Goal: Task Accomplishment & Management: Use online tool/utility

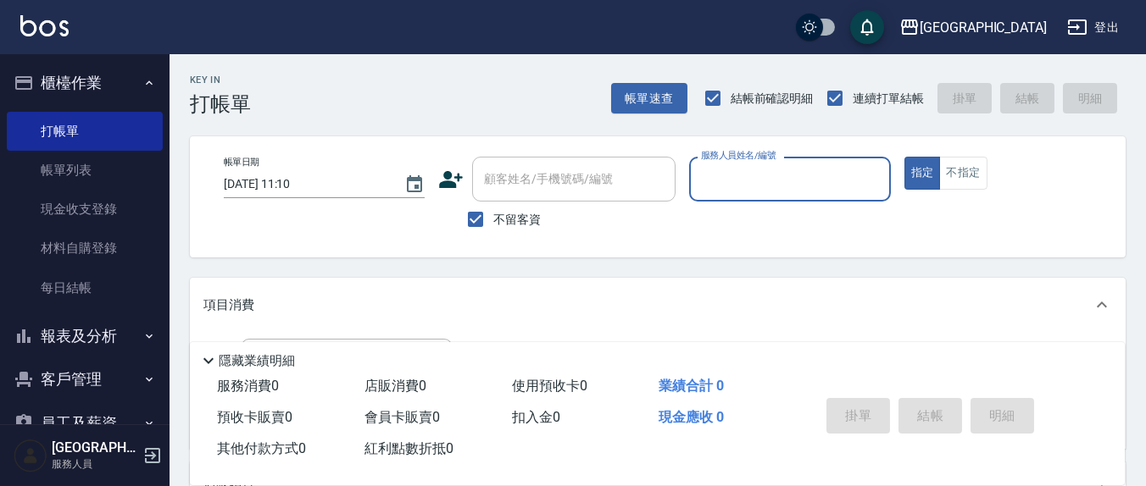
click at [742, 181] on input "服務人員姓名/編號" at bounding box center [790, 179] width 186 height 30
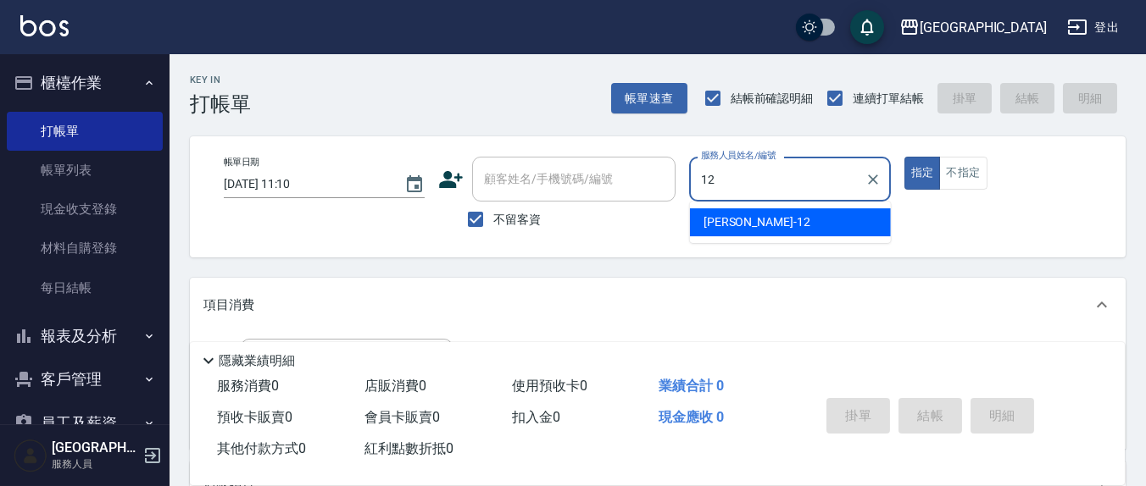
type input "12"
type button "true"
type input "[PERSON_NAME]-12"
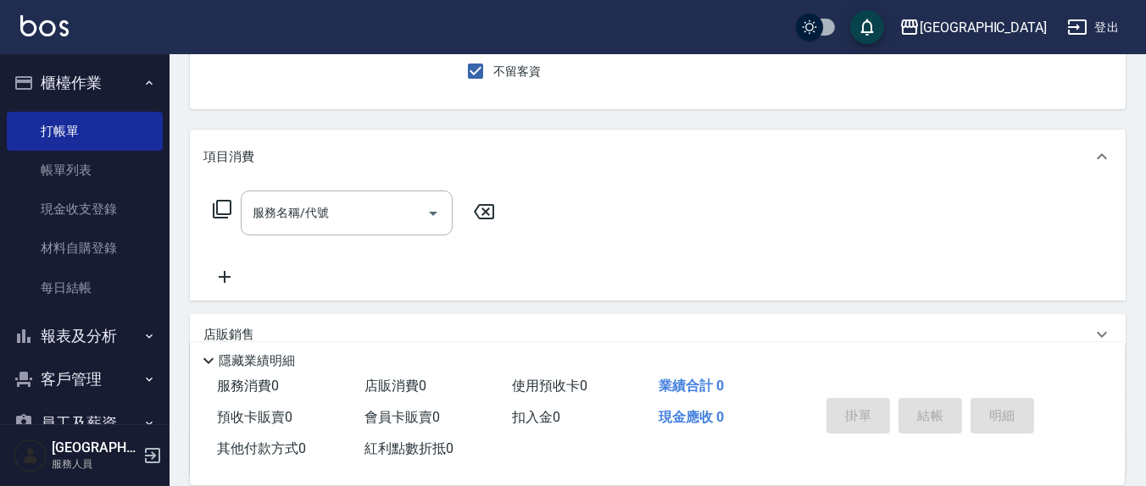
scroll to position [176, 0]
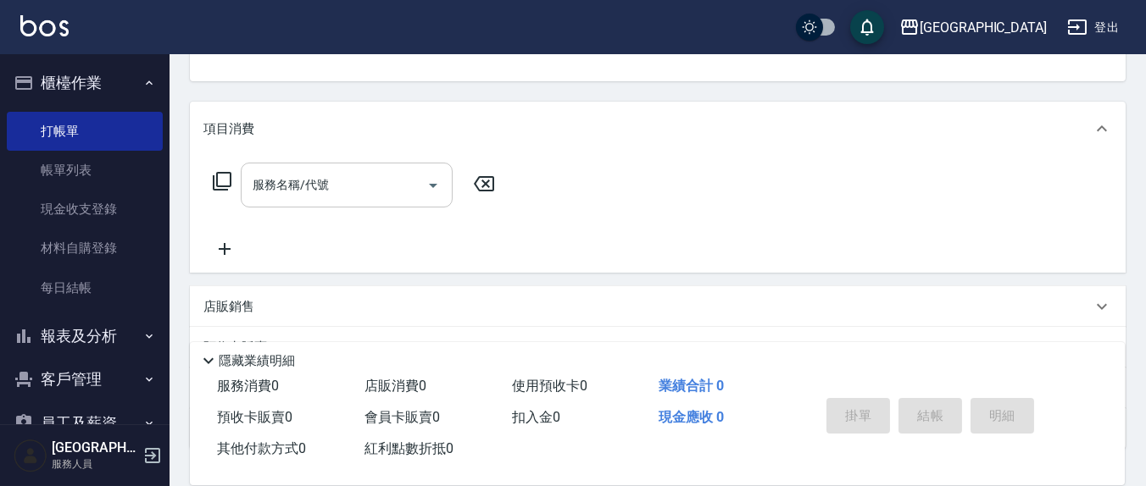
click at [337, 181] on input "服務名稱/代號" at bounding box center [333, 185] width 171 height 30
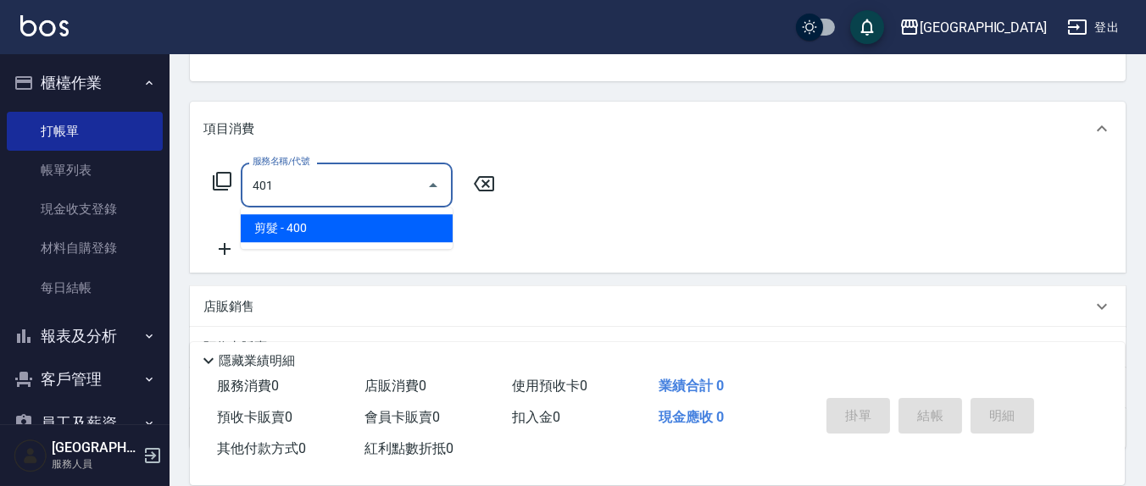
type input "剪髮(401)"
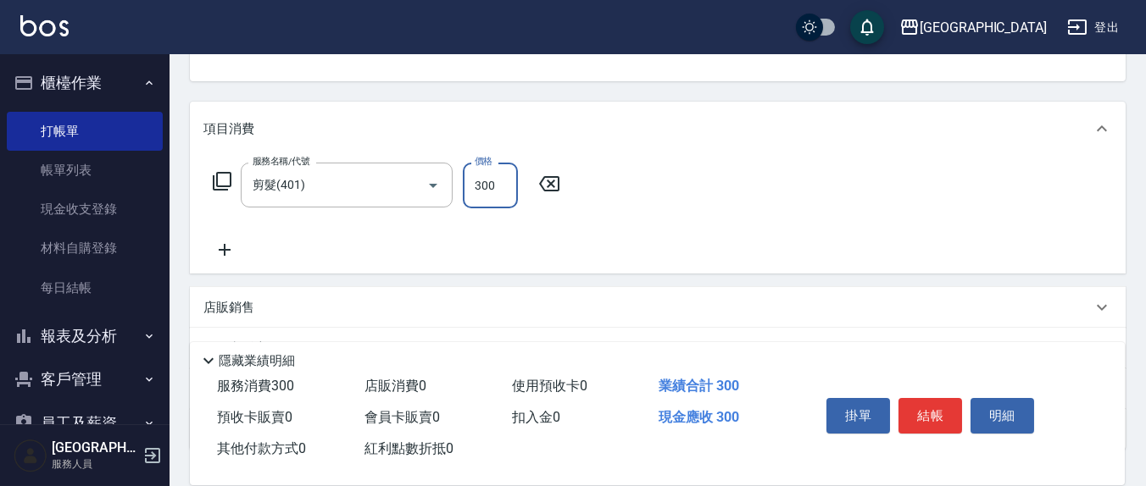
type input "300"
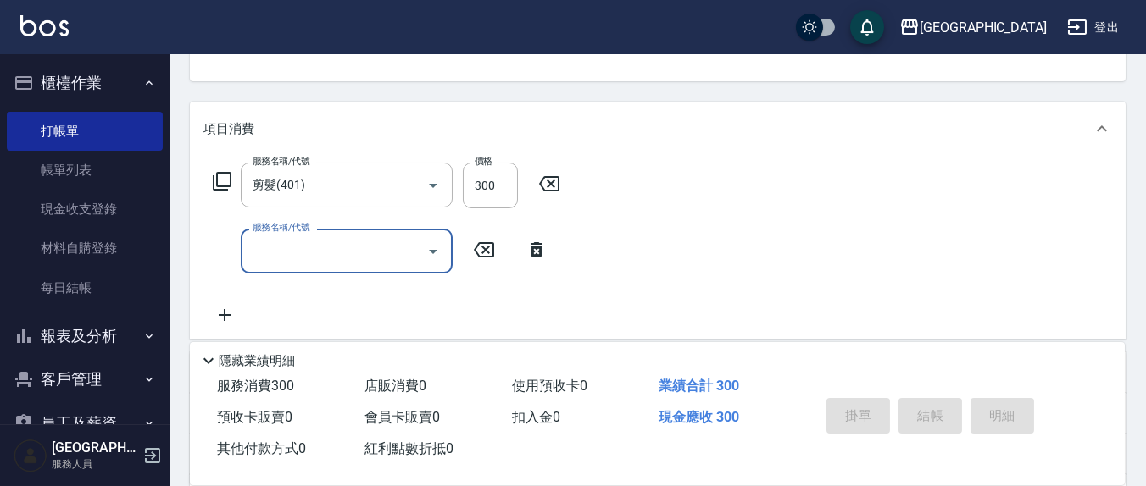
type input "[DATE] 14:48"
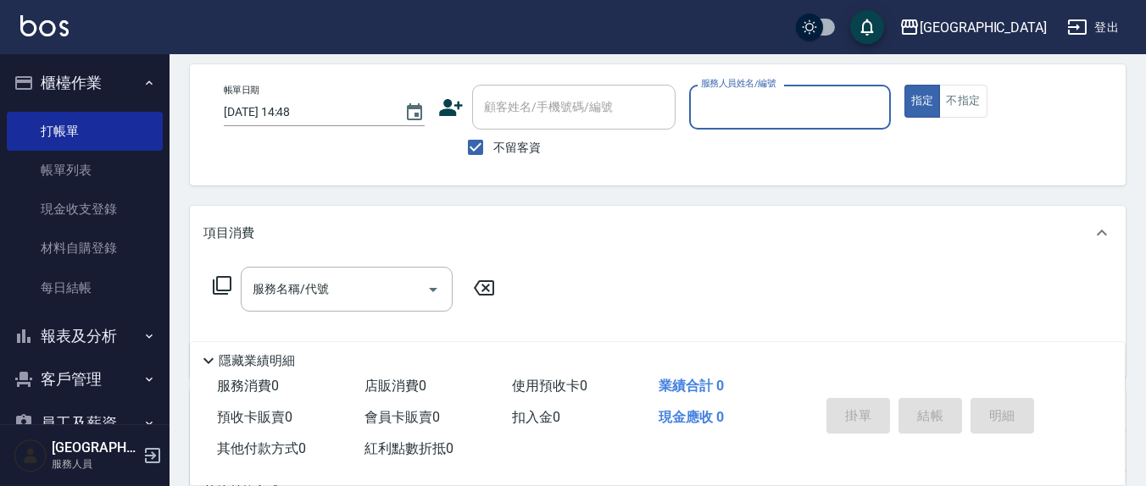
scroll to position [0, 0]
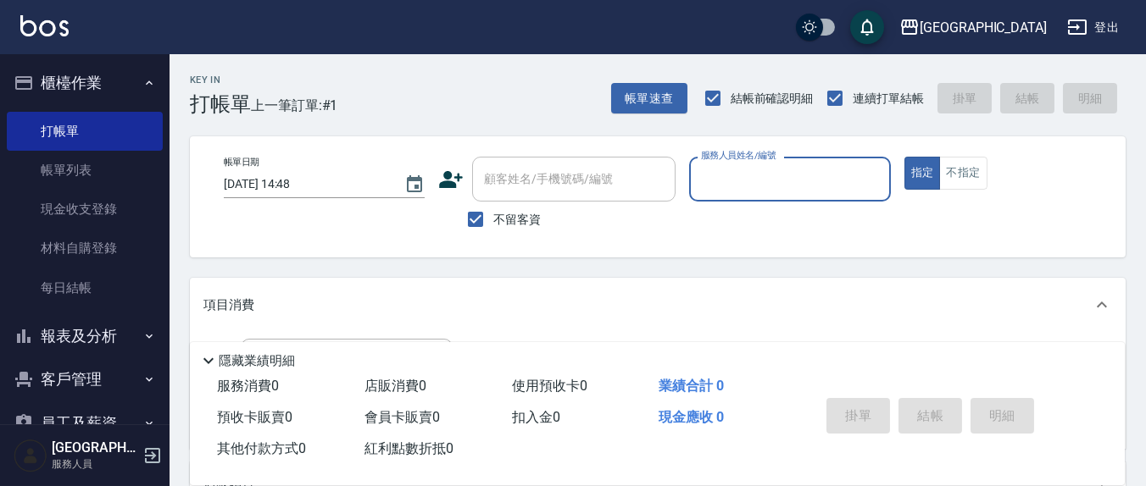
click at [726, 182] on input "服務人員姓名/編號" at bounding box center [790, 179] width 186 height 30
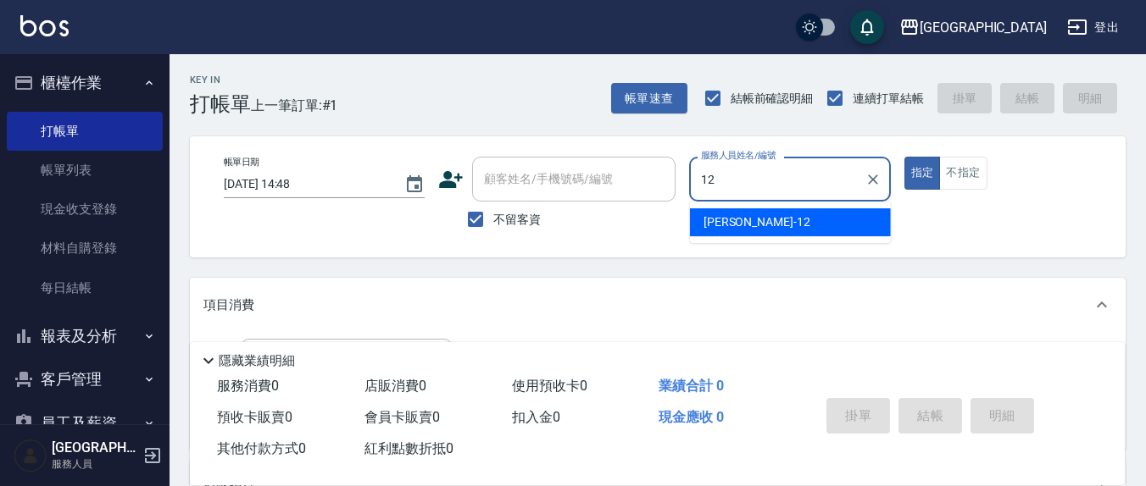
type input "[PERSON_NAME]-12"
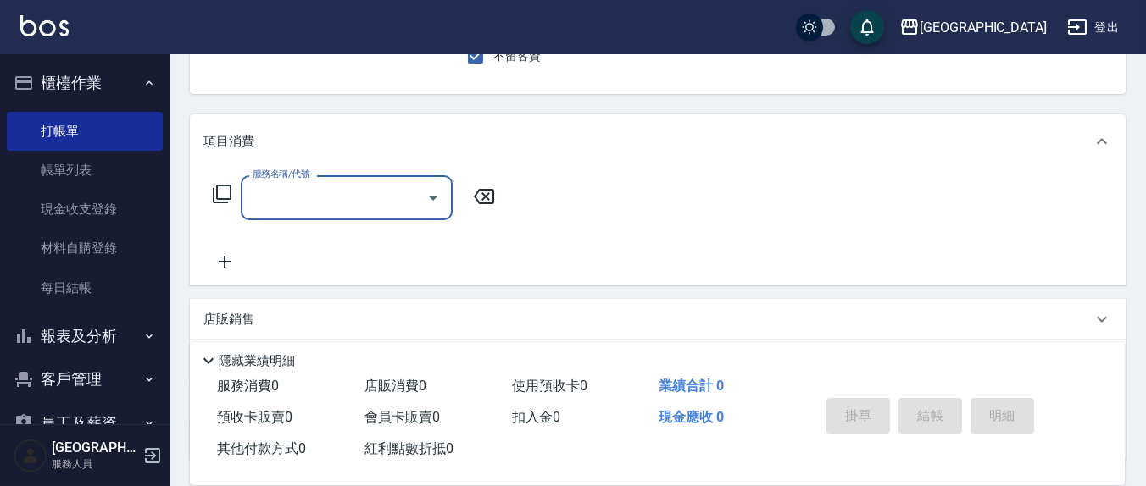
scroll to position [176, 0]
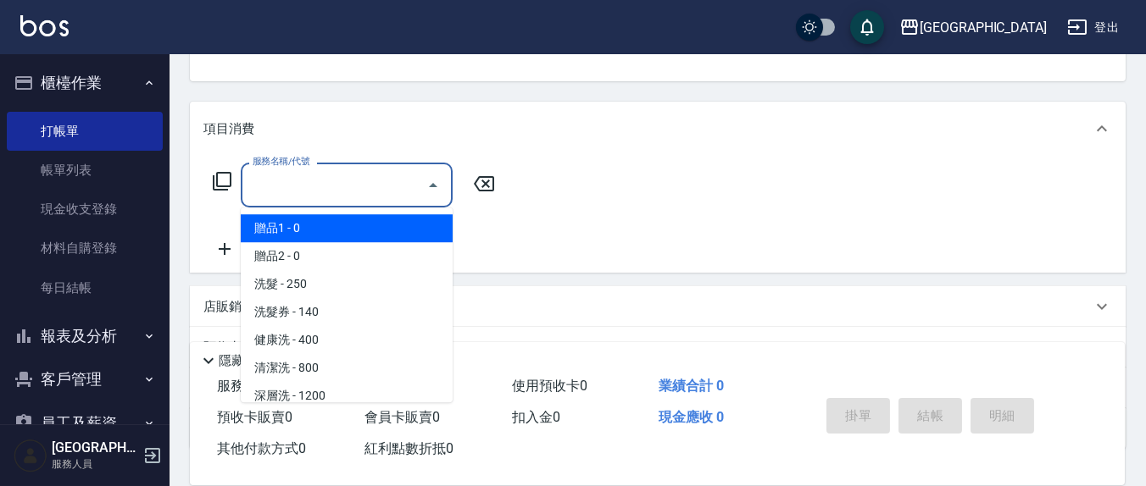
click at [301, 172] on input "服務名稱/代號" at bounding box center [333, 185] width 171 height 30
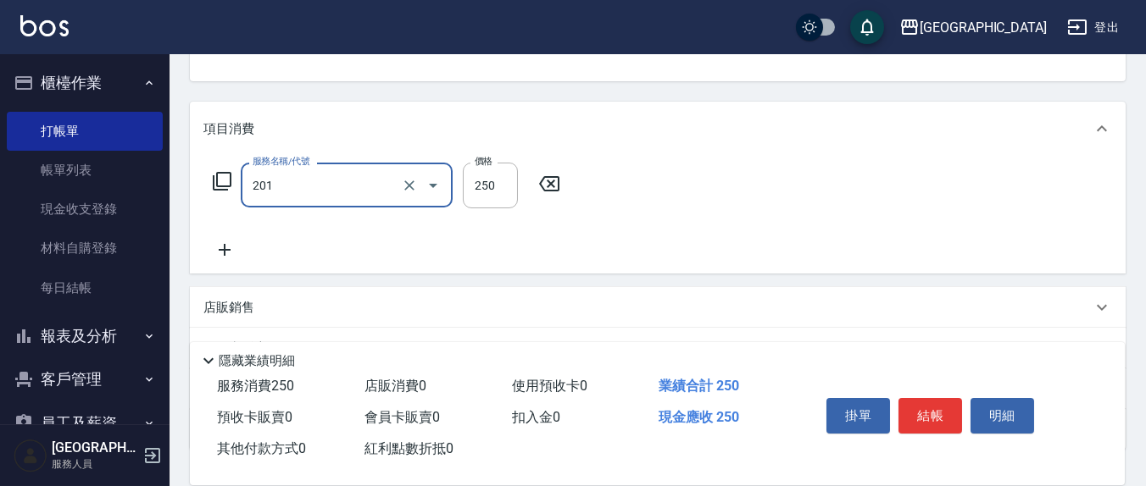
type input "洗髮(201)"
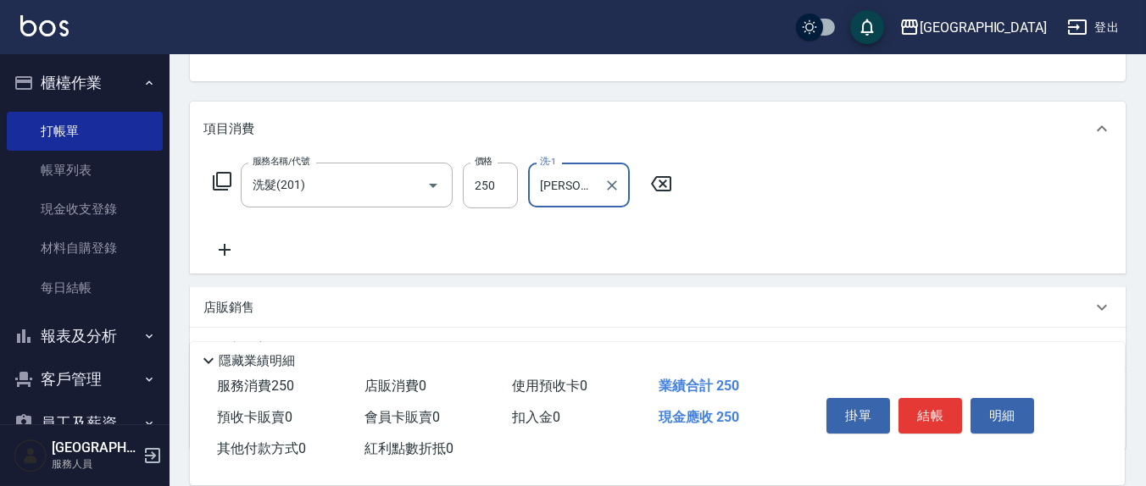
type input "[PERSON_NAME]-21"
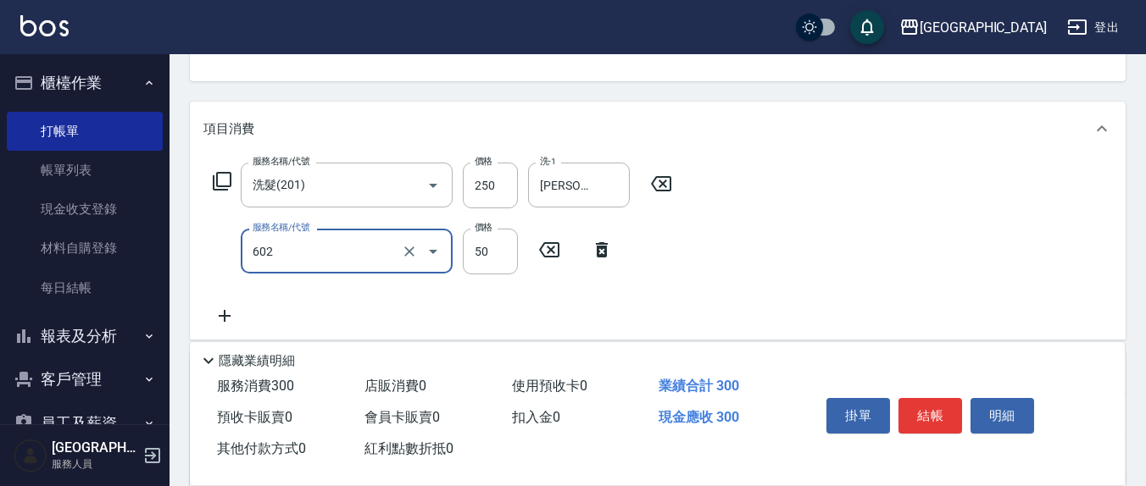
type input "上.吹捲(602)"
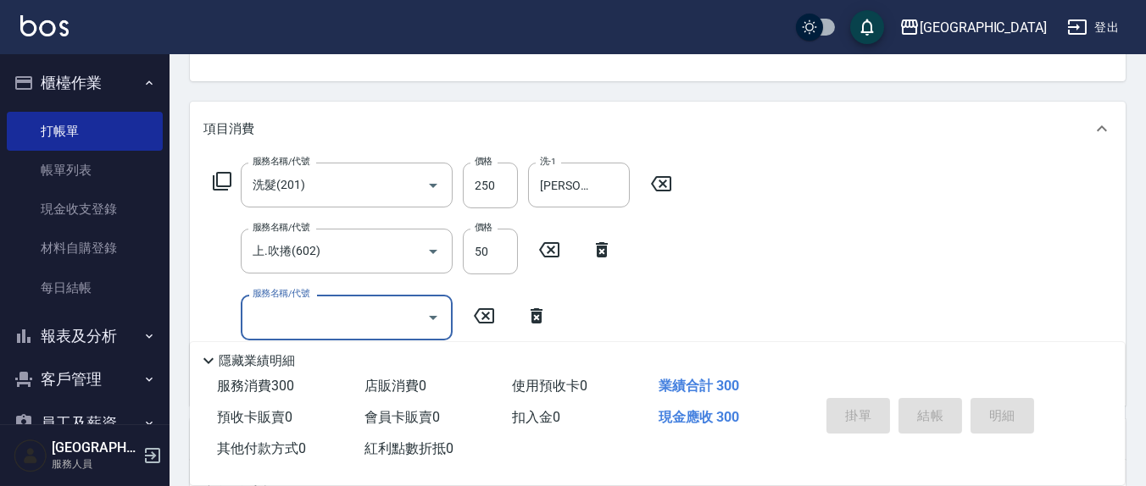
type input "[DATE] 14:49"
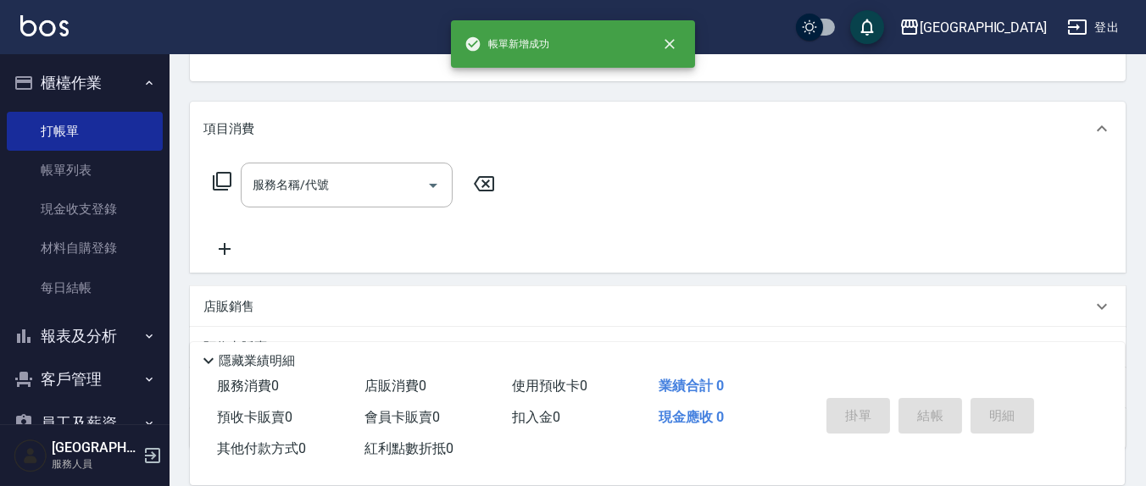
scroll to position [157, 0]
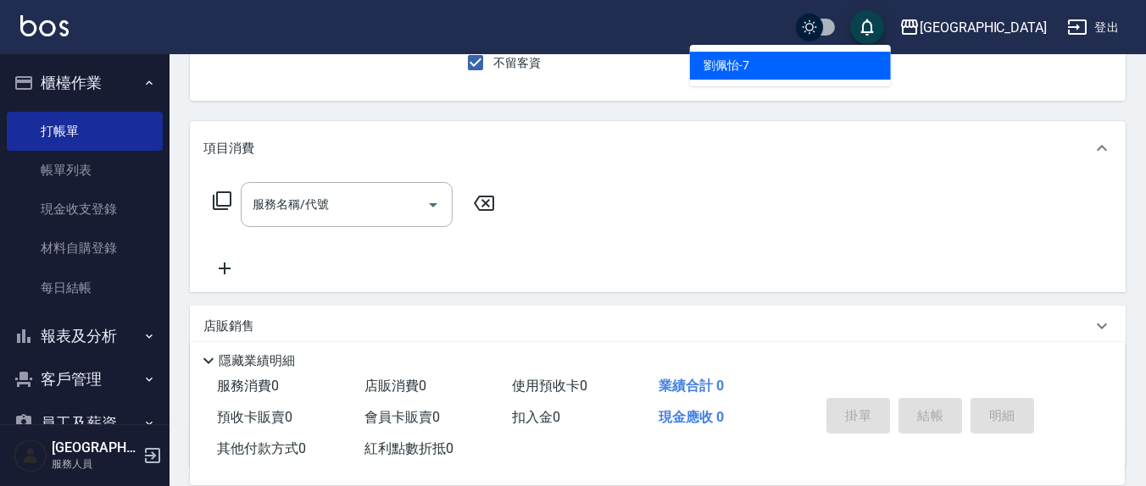
type input "[PERSON_NAME]7"
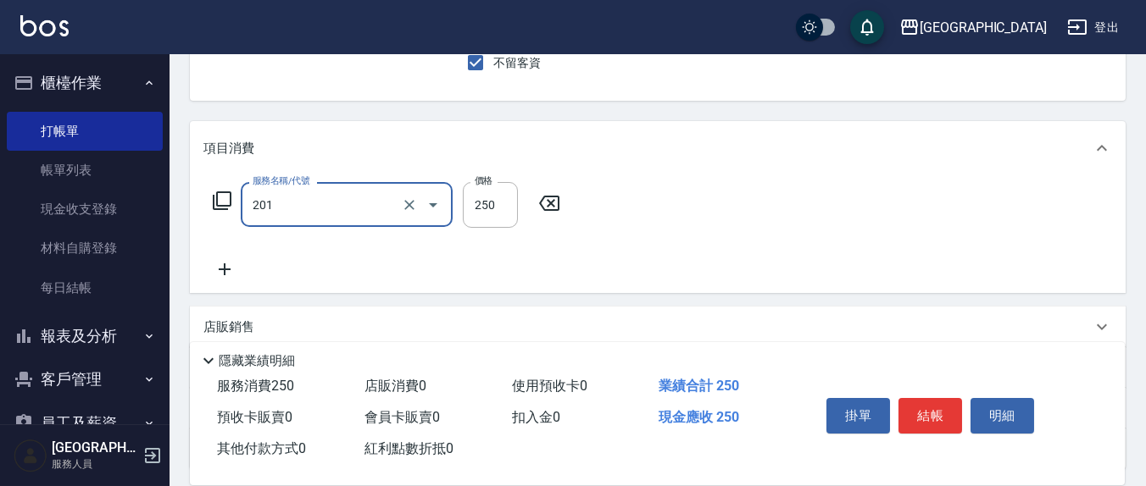
type input "洗髮(201)"
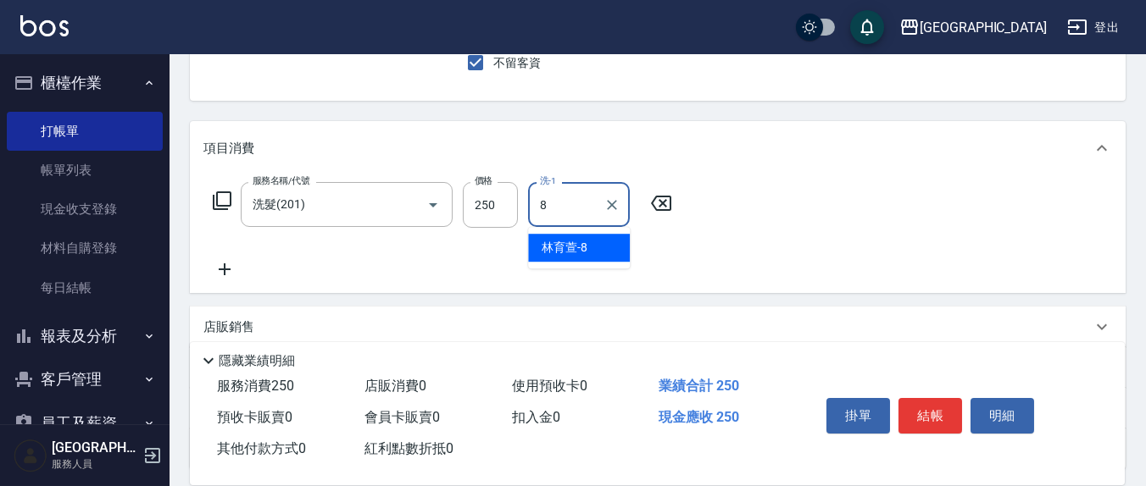
type input "[PERSON_NAME]-8"
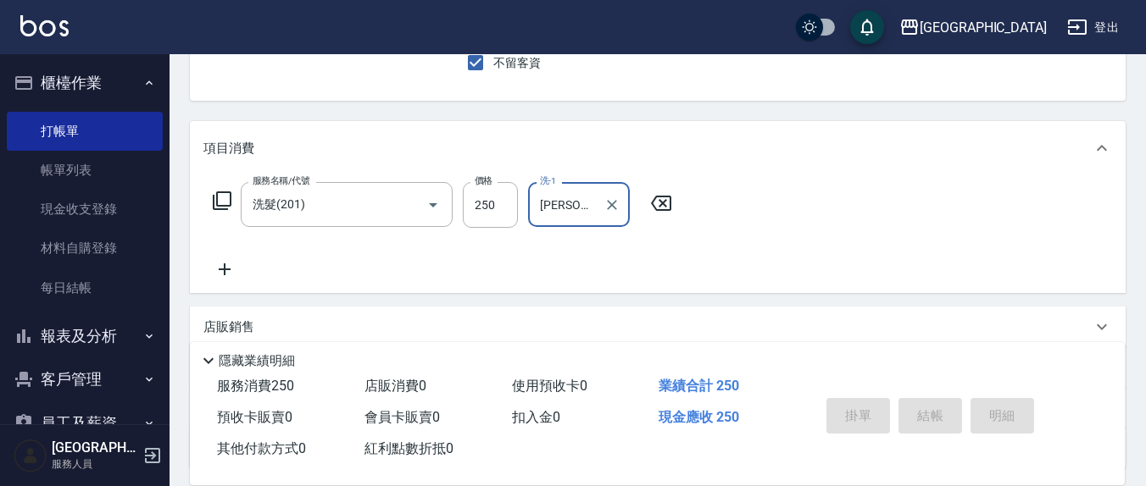
click at [904, 0] on button "指定" at bounding box center [922, 16] width 36 height 33
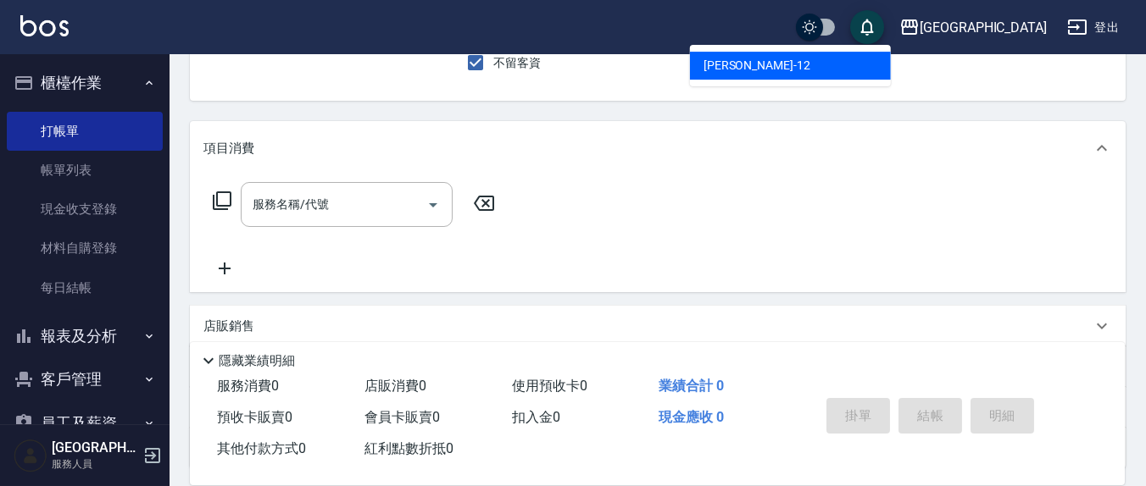
type input "[PERSON_NAME]-12"
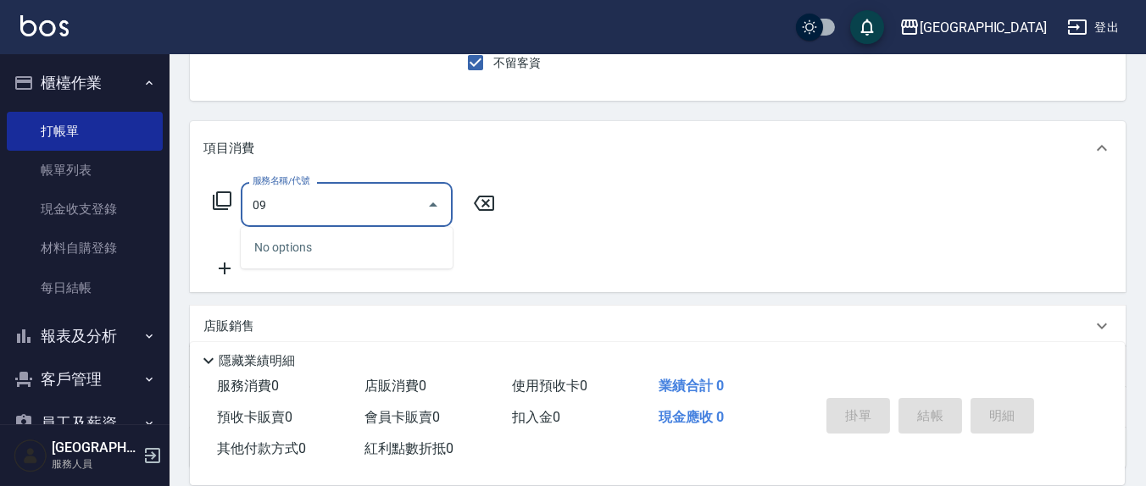
type input "0"
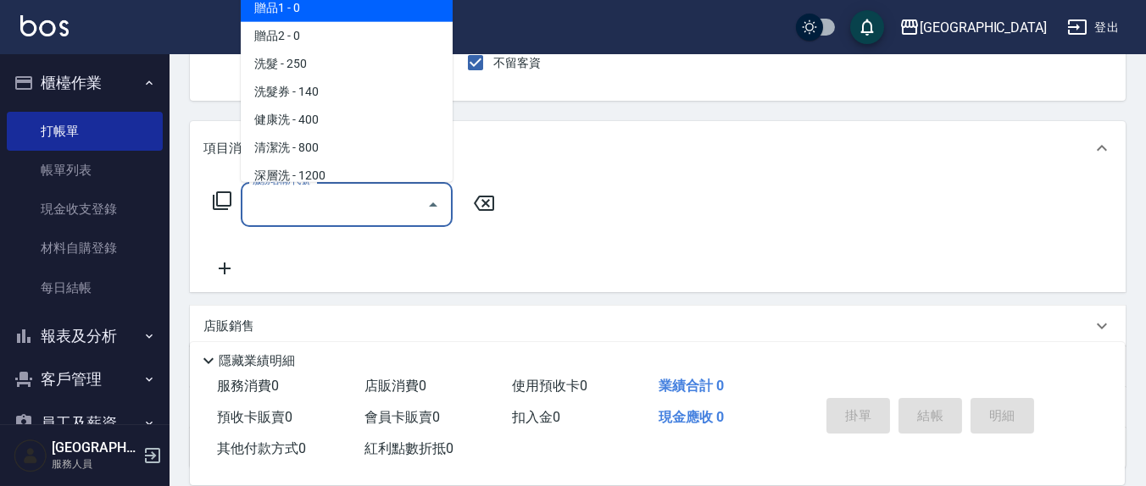
scroll to position [0, 0]
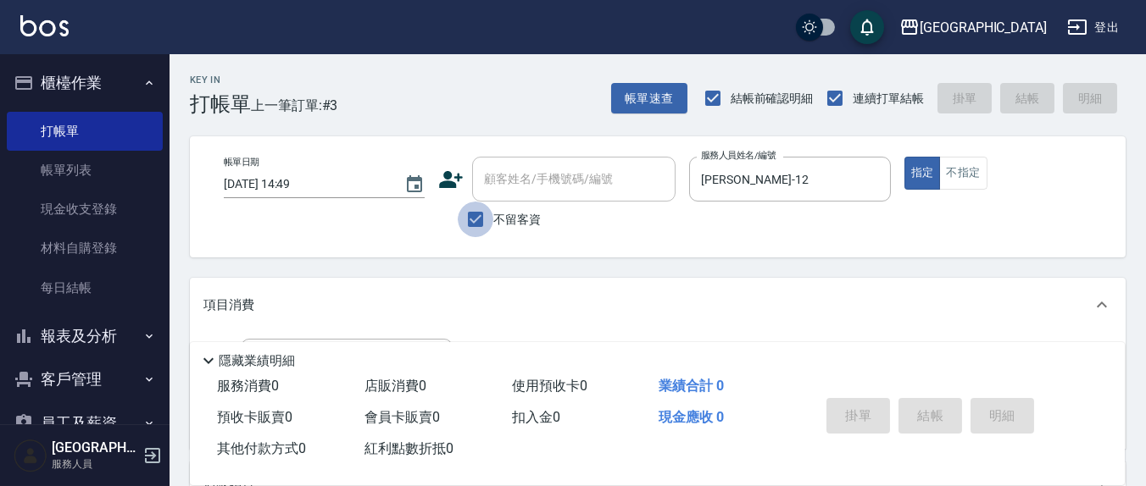
click at [478, 223] on input "不留客資" at bounding box center [476, 220] width 36 height 36
checkbox input "false"
click at [505, 197] on div "顧客姓名/手機號碼/編號" at bounding box center [573, 179] width 203 height 45
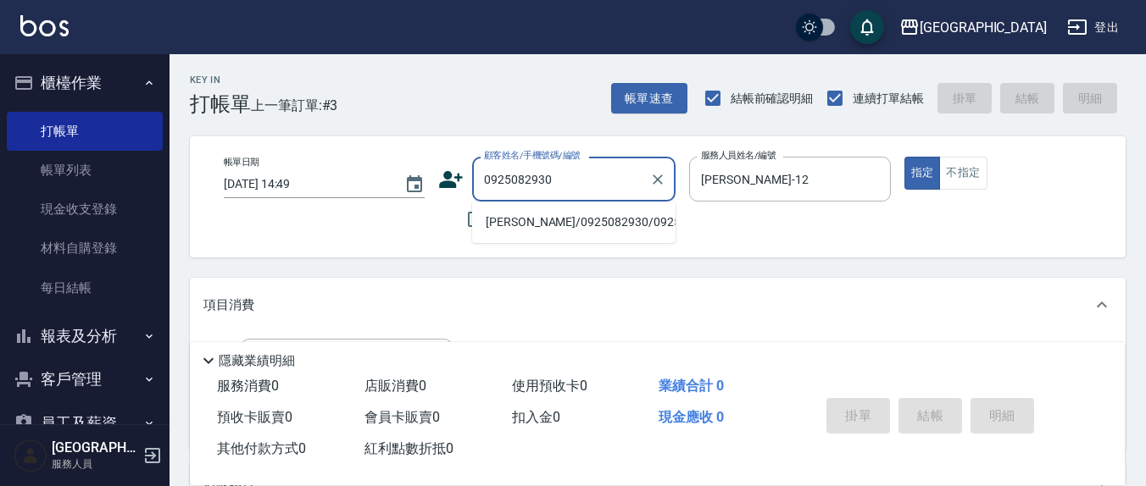
drag, startPoint x: 525, startPoint y: 209, endPoint x: 529, endPoint y: 222, distance: 13.4
click at [529, 222] on li "[PERSON_NAME]/0925082930/0925082930" at bounding box center [573, 222] width 203 height 28
type input "[PERSON_NAME]/0925082930/0925082930"
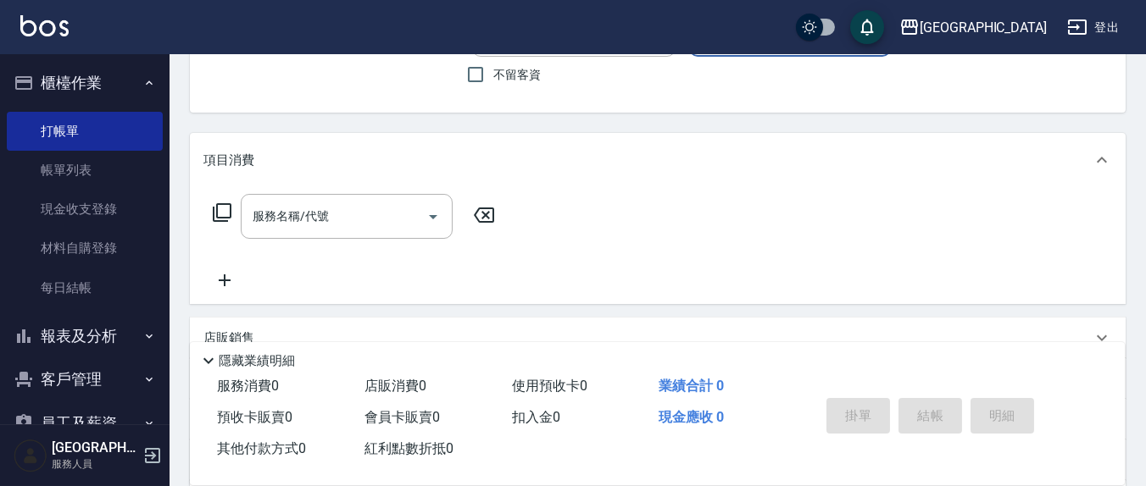
scroll to position [176, 0]
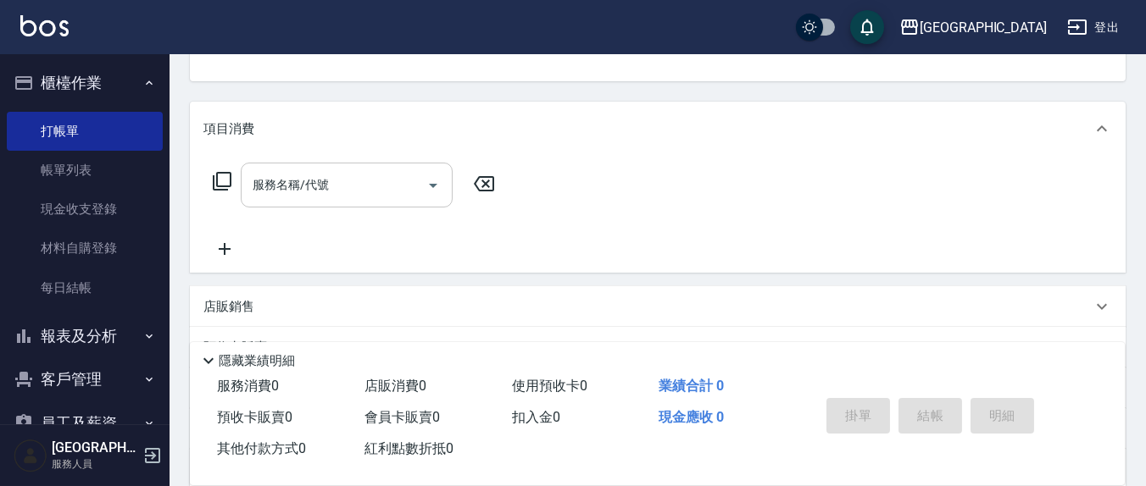
click at [353, 187] on input "服務名稱/代號" at bounding box center [333, 185] width 171 height 30
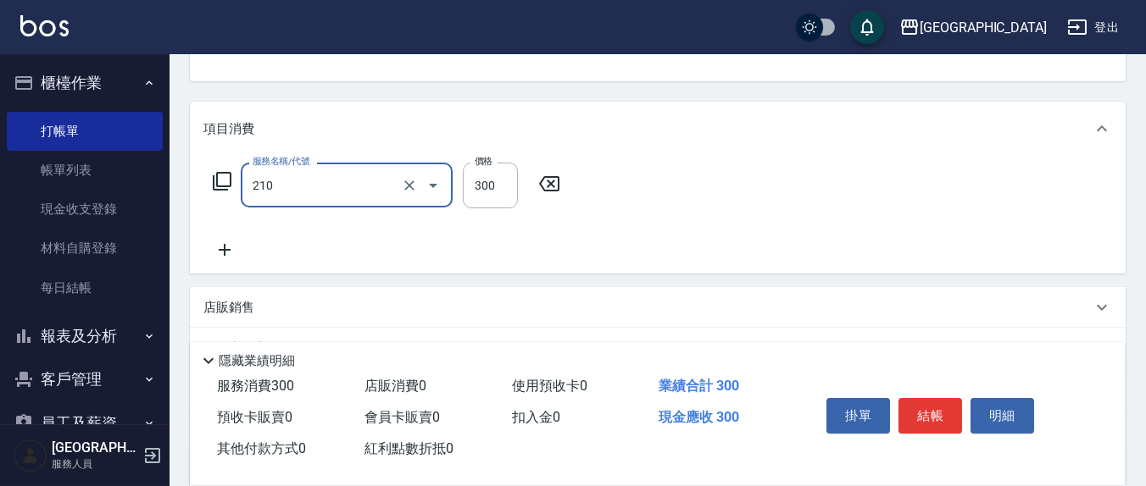
type input "歐娜洗髮精(210)"
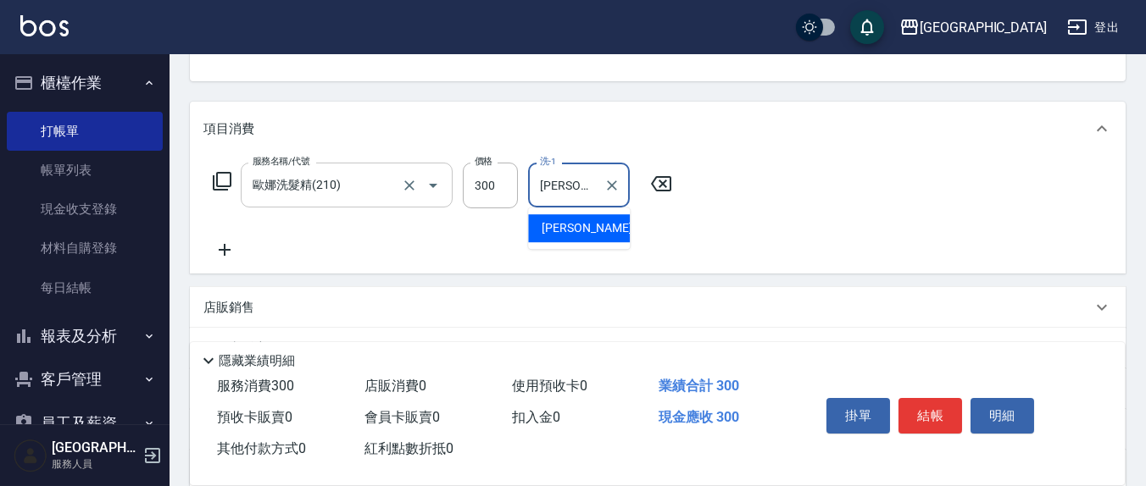
type input "[PERSON_NAME]-21"
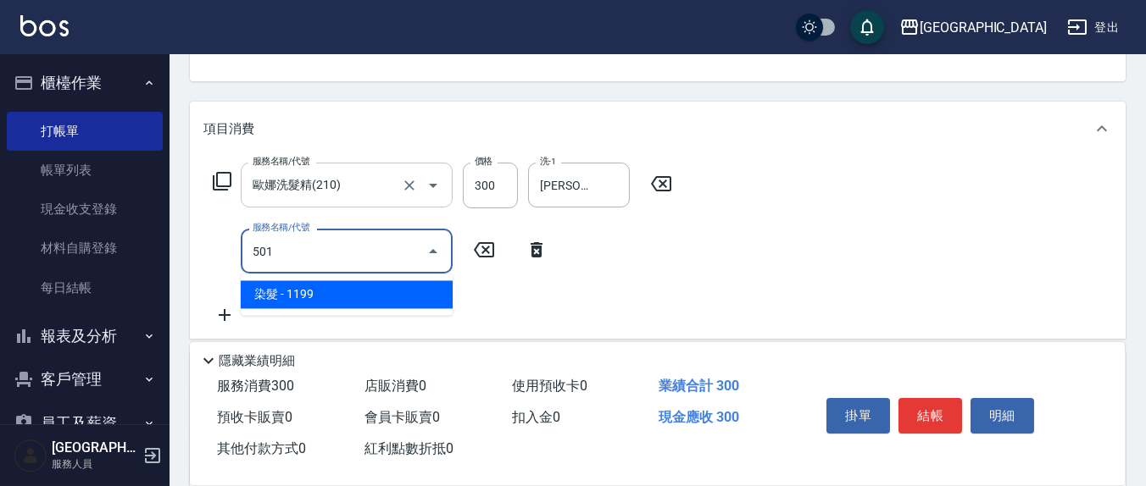
type input "染髮(501)"
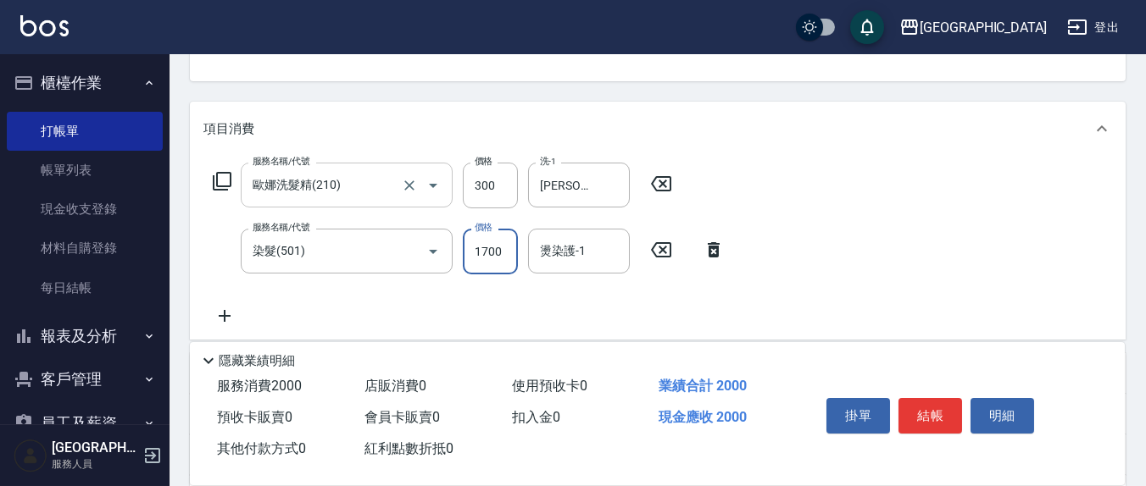
type input "1700"
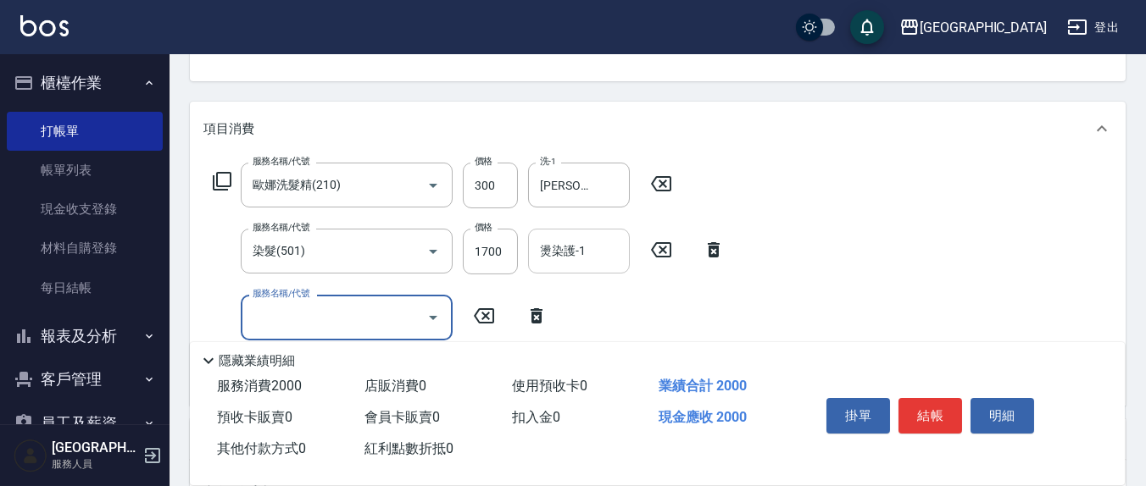
click at [550, 256] on div "燙染護-1 燙染護-1" at bounding box center [579, 251] width 102 height 45
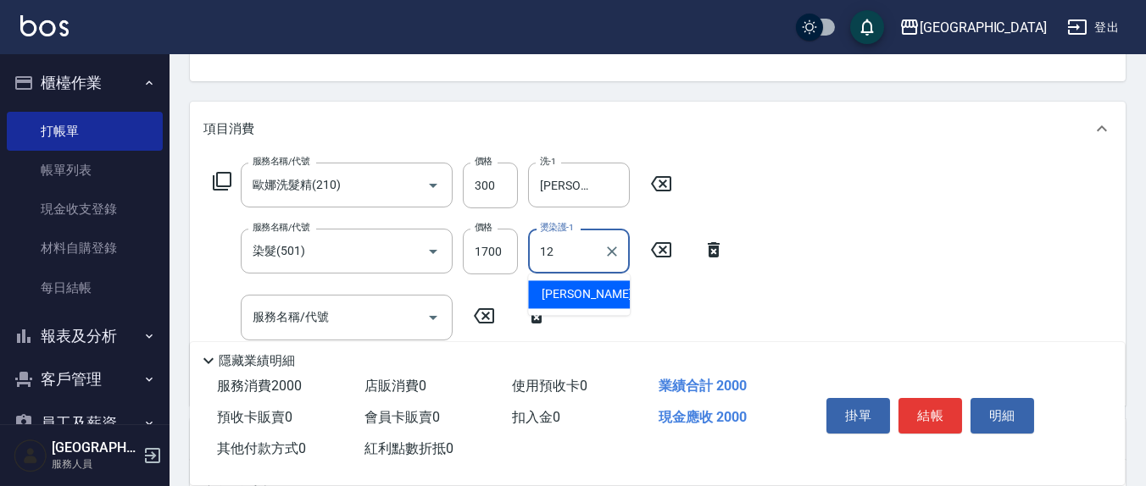
type input "[PERSON_NAME]-12"
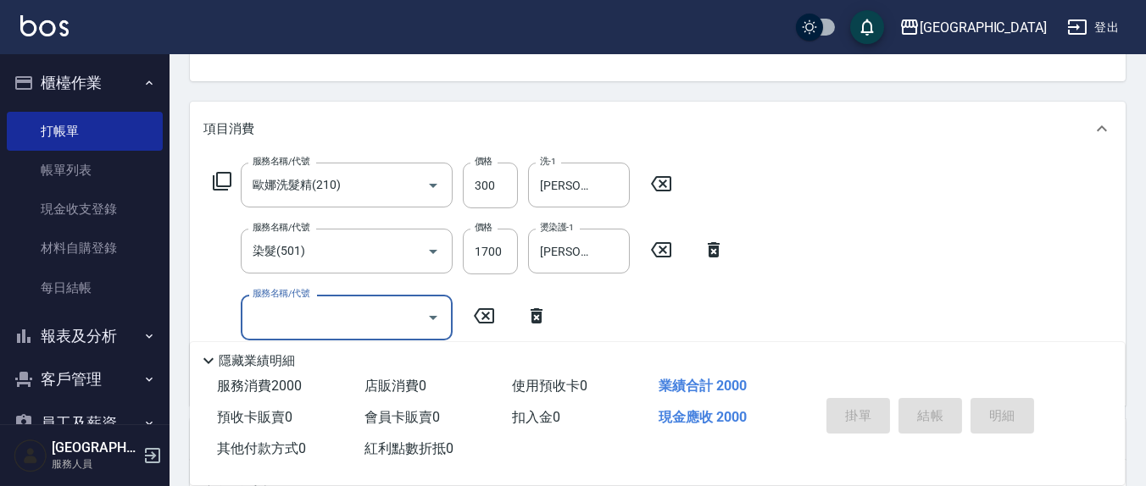
type input "[DATE] 14:51"
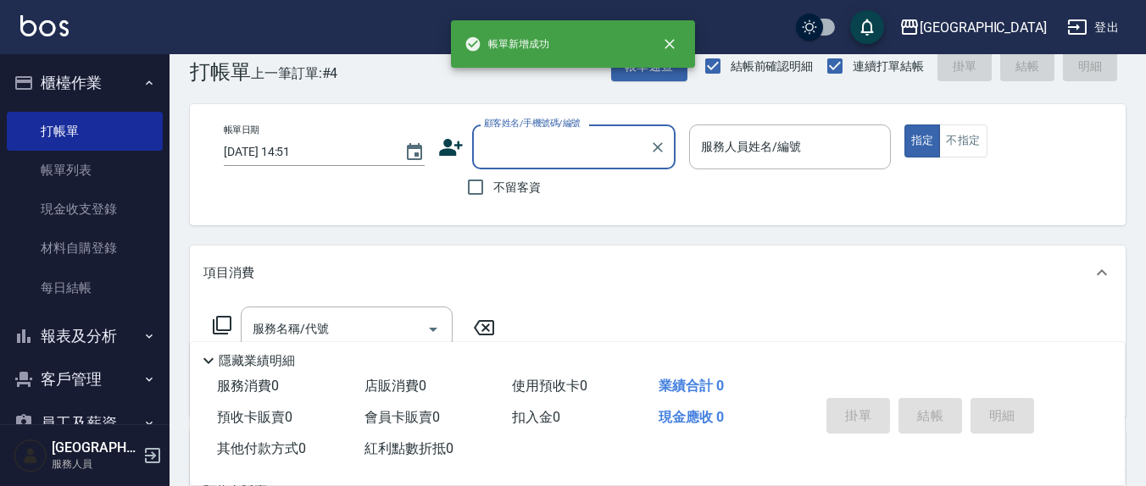
scroll to position [0, 0]
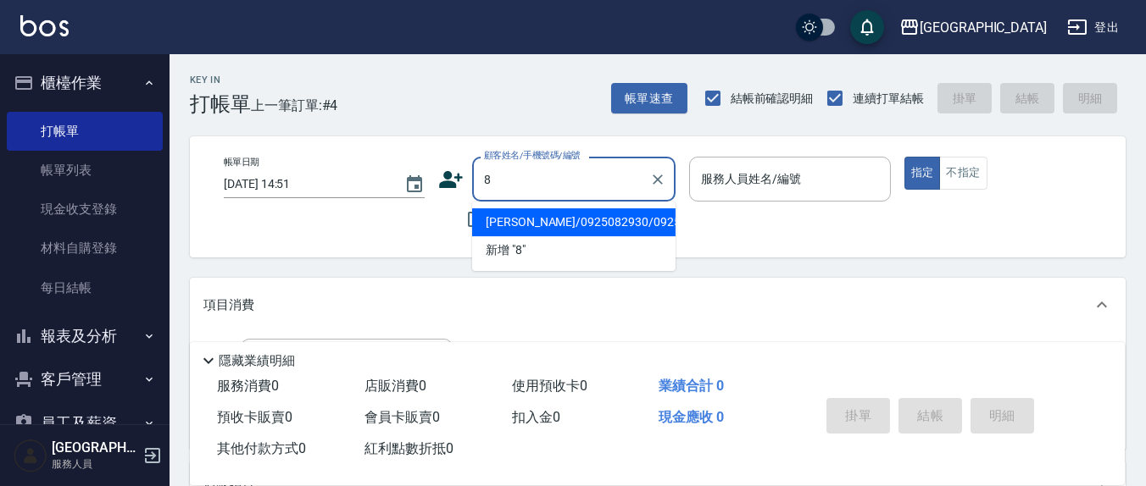
click at [904, 157] on button "指定" at bounding box center [922, 173] width 36 height 33
type input "[PERSON_NAME]/0925082930/0925082930"
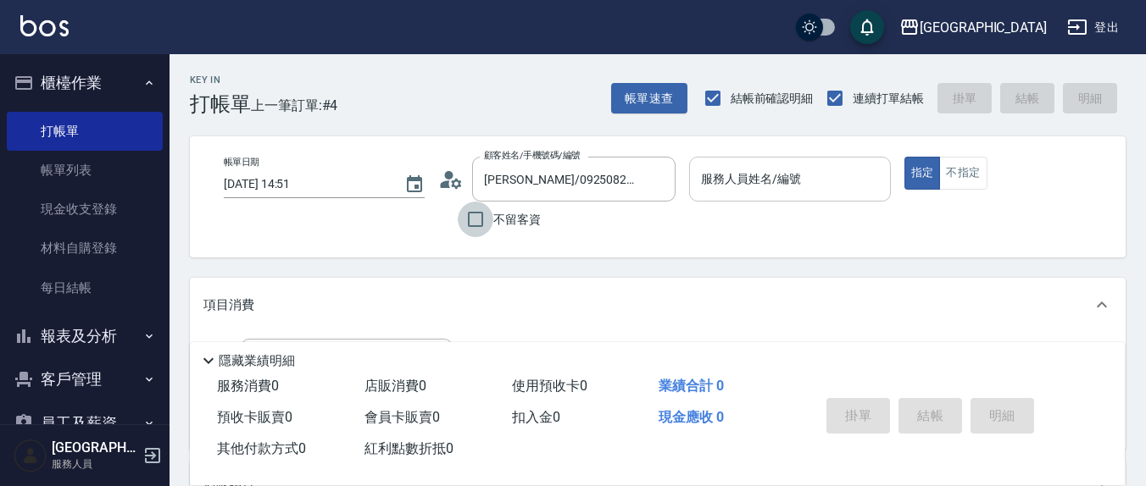
drag, startPoint x: 475, startPoint y: 222, endPoint x: 810, endPoint y: 167, distance: 340.0
click at [475, 221] on input "不留客資" at bounding box center [476, 220] width 36 height 36
checkbox input "true"
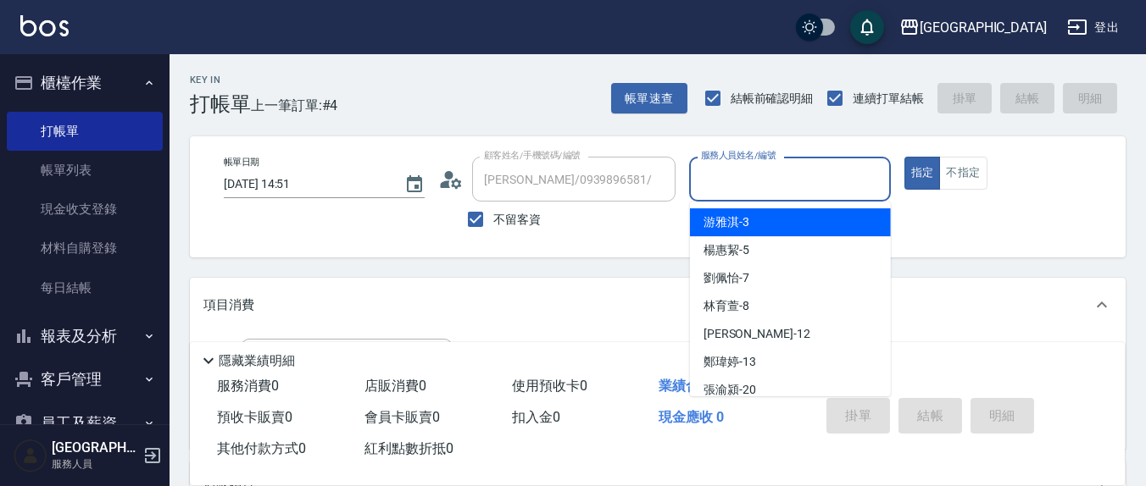
click at [811, 168] on input "服務人員姓名/編號" at bounding box center [790, 179] width 186 height 30
type input "[PERSON_NAME]/0960020930/"
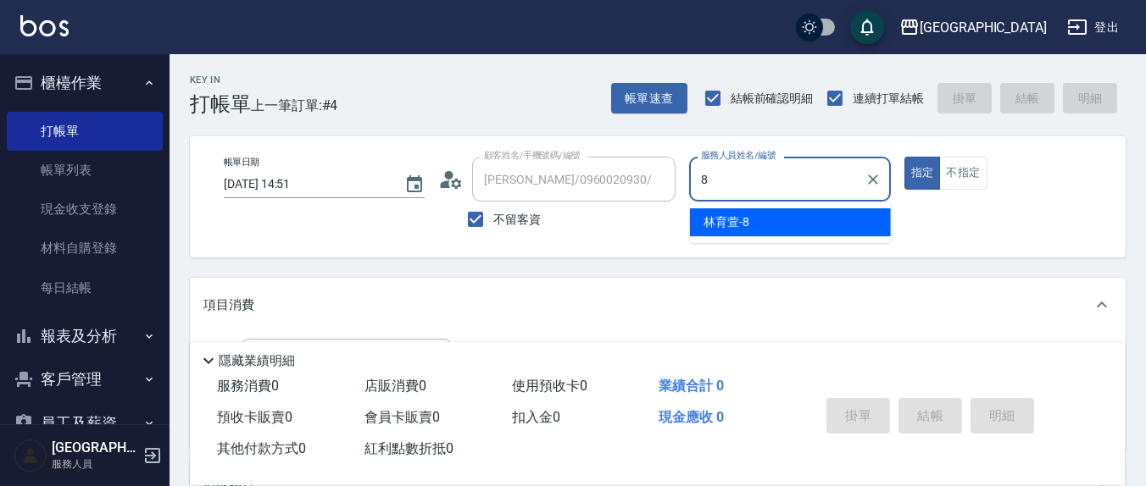
type input "[PERSON_NAME]-8"
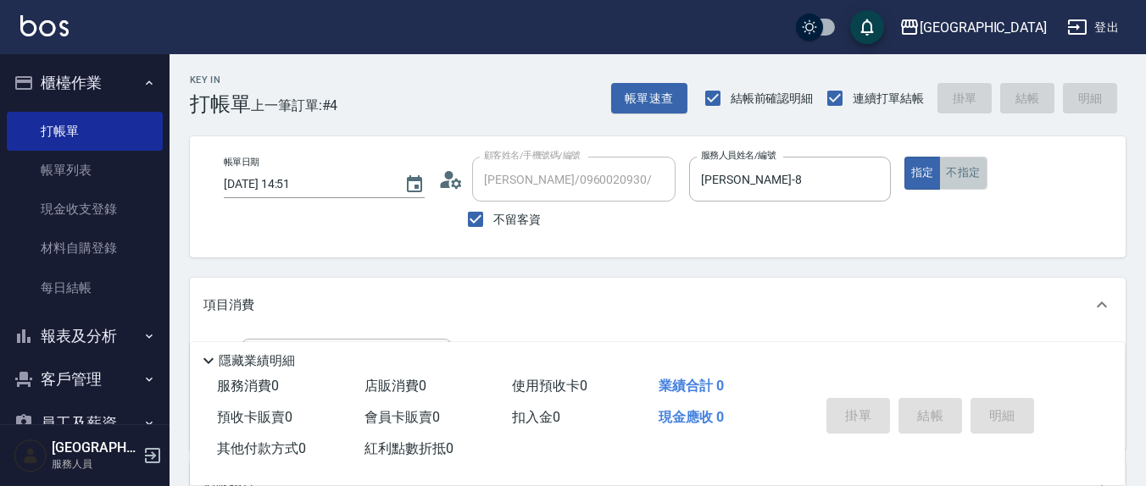
click at [975, 173] on button "不指定" at bounding box center [962, 173] width 47 height 33
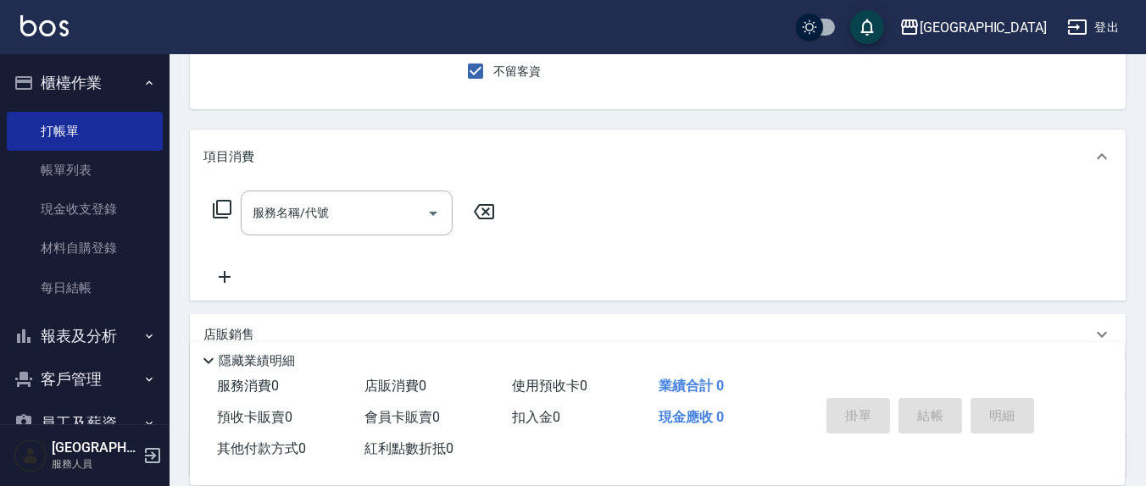
scroll to position [176, 0]
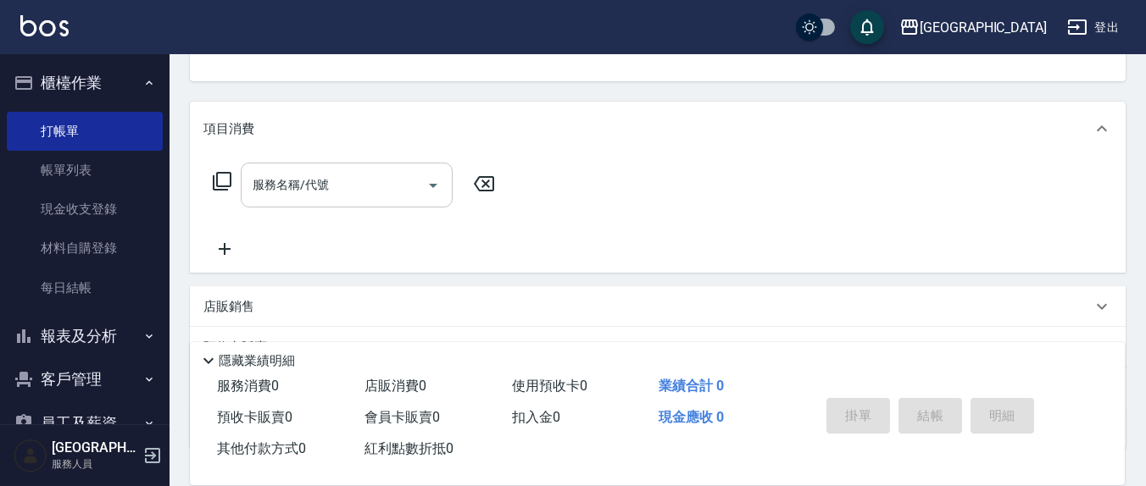
click at [365, 181] on input "服務名稱/代號" at bounding box center [333, 185] width 171 height 30
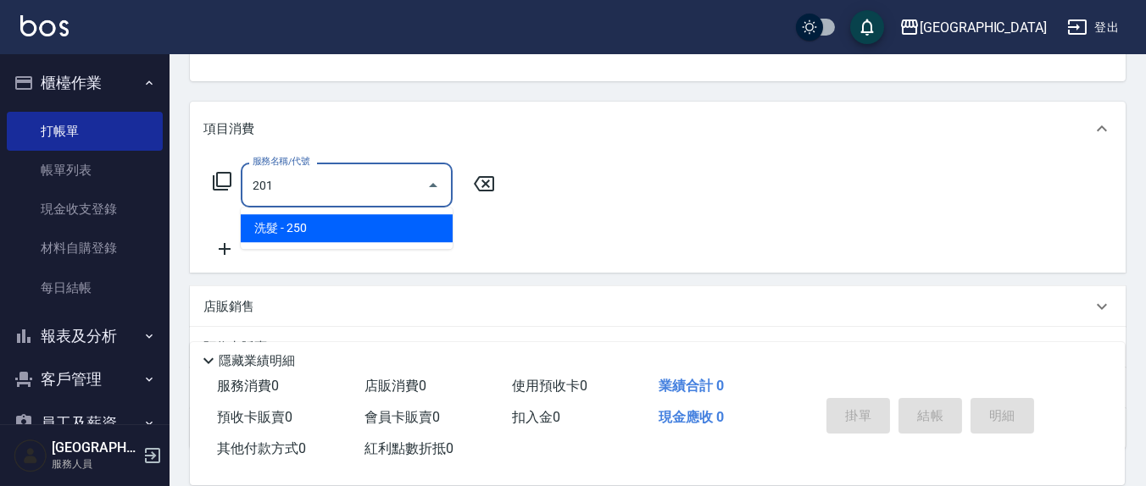
type input "洗髮(201)"
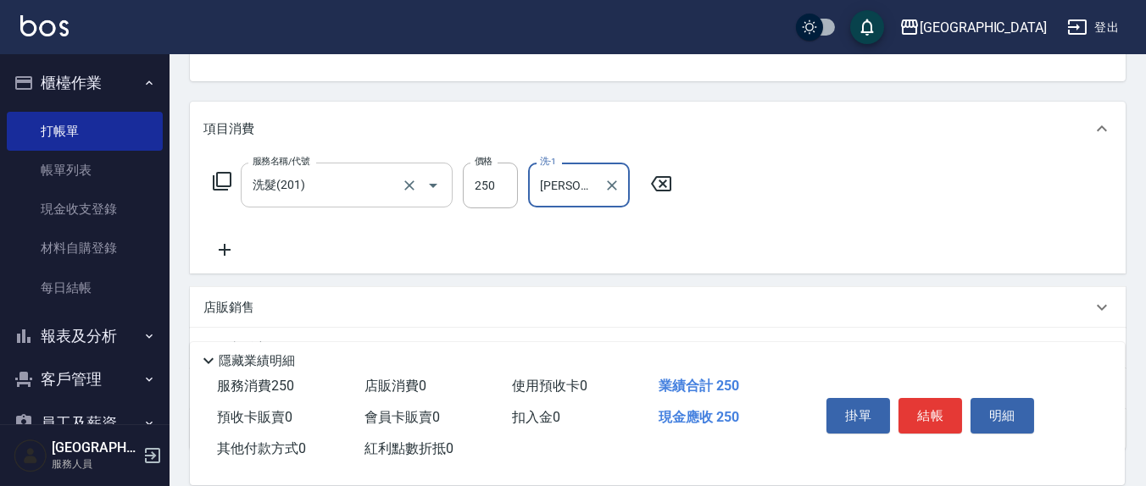
type input "[PERSON_NAME]-8"
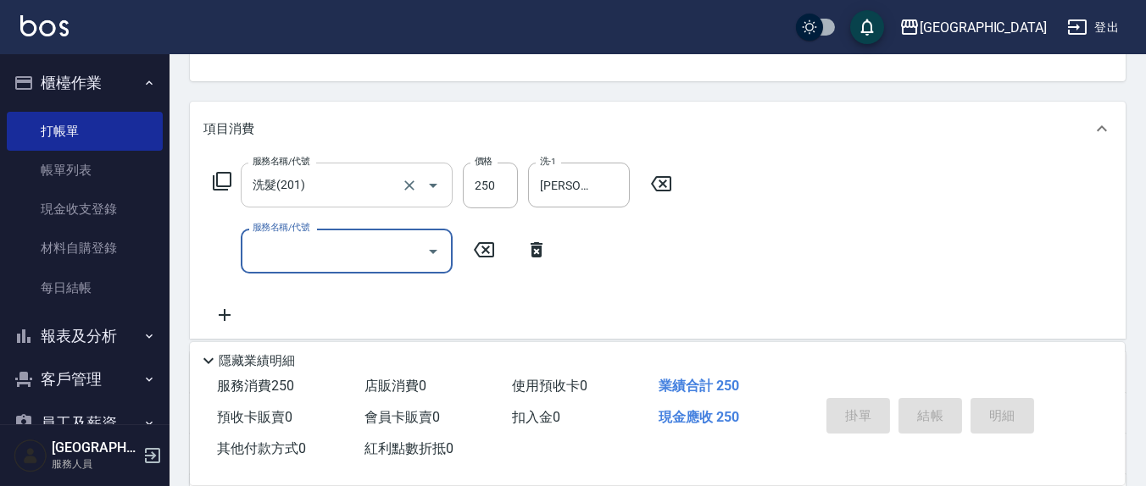
type button "false"
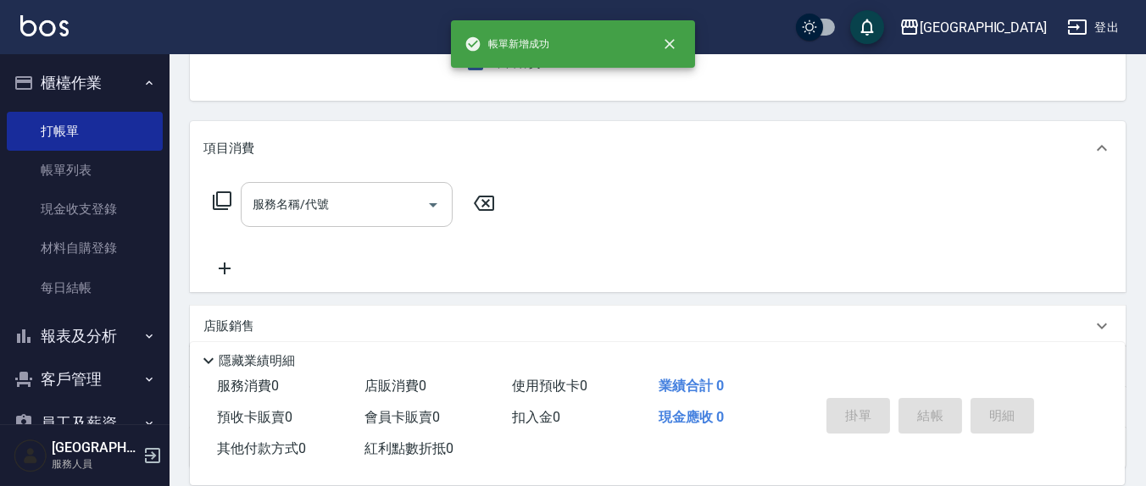
scroll to position [0, 0]
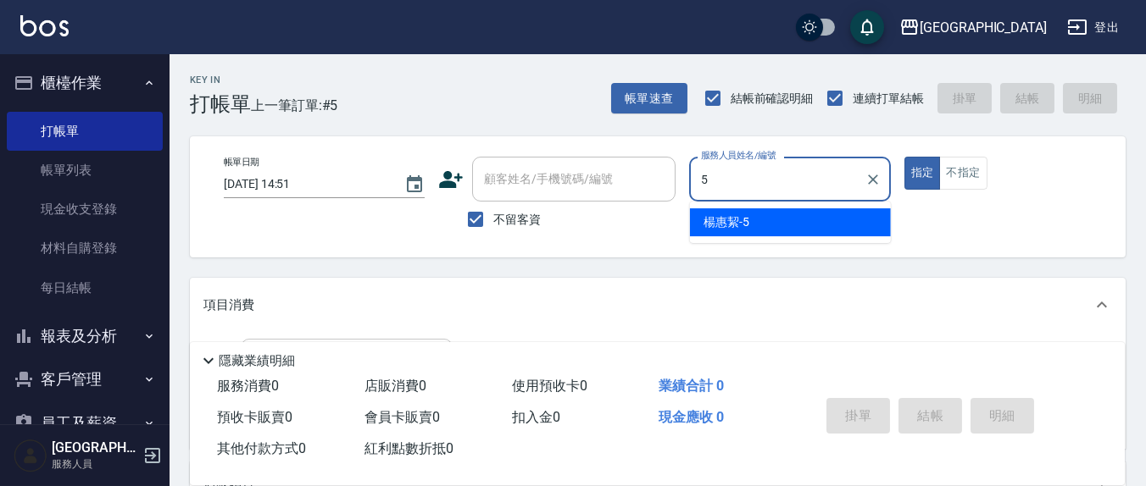
type input "[PERSON_NAME]5"
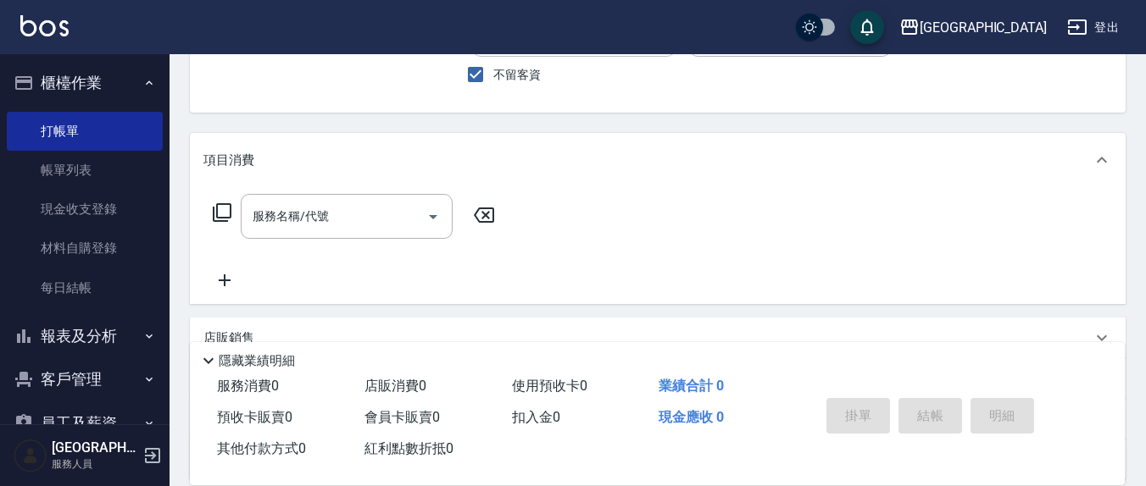
scroll to position [176, 0]
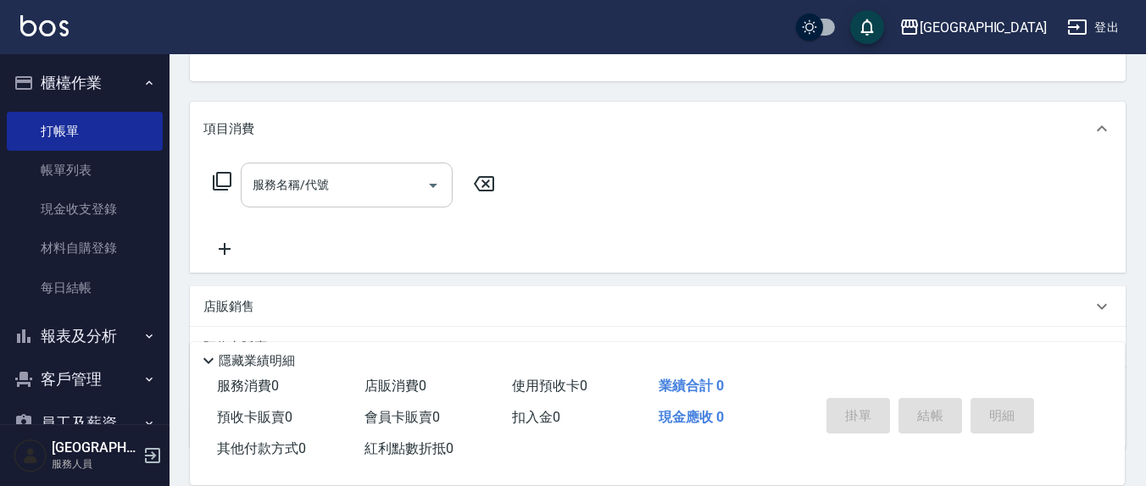
click at [336, 193] on input "服務名稱/代號" at bounding box center [333, 185] width 171 height 30
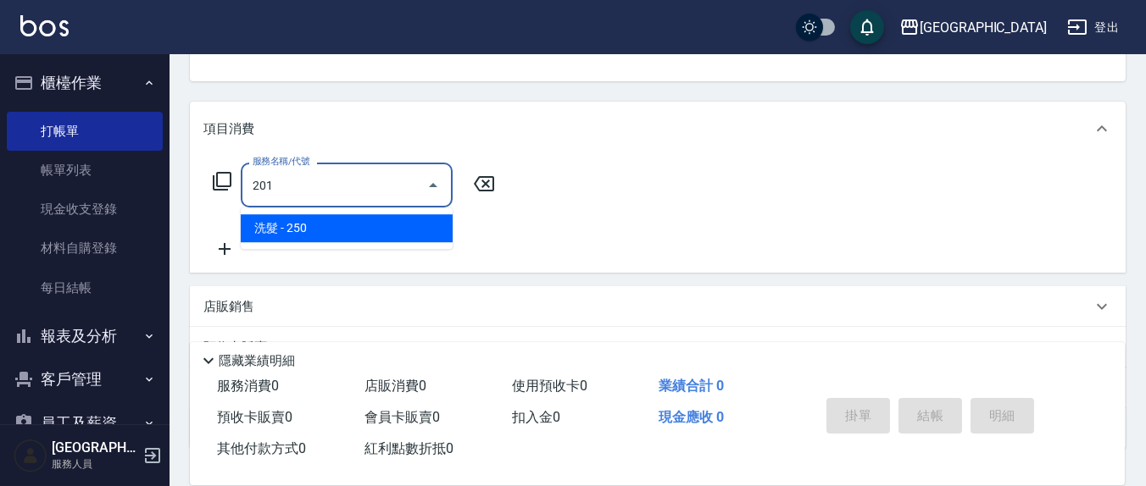
type input "洗髮(201)"
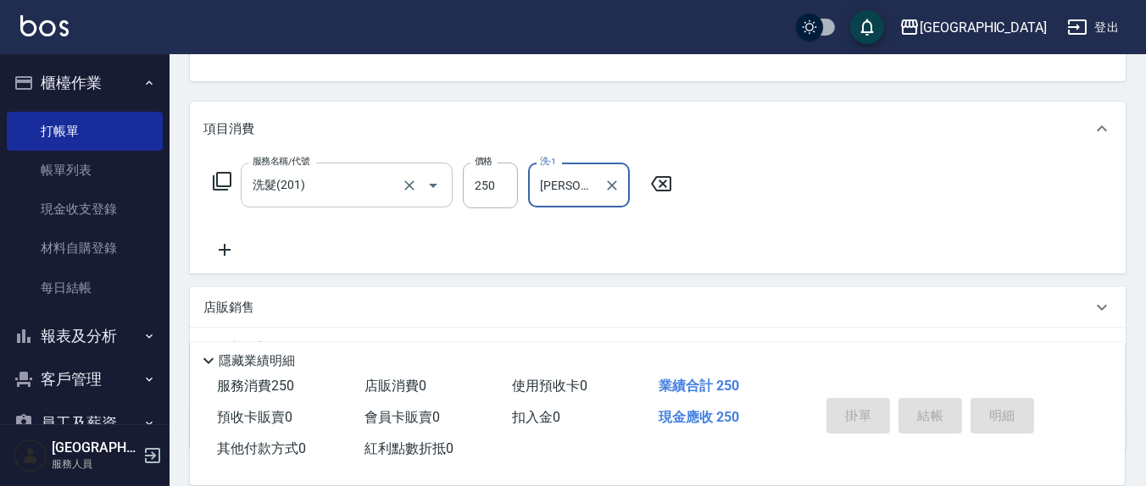
type input "[PERSON_NAME]-21"
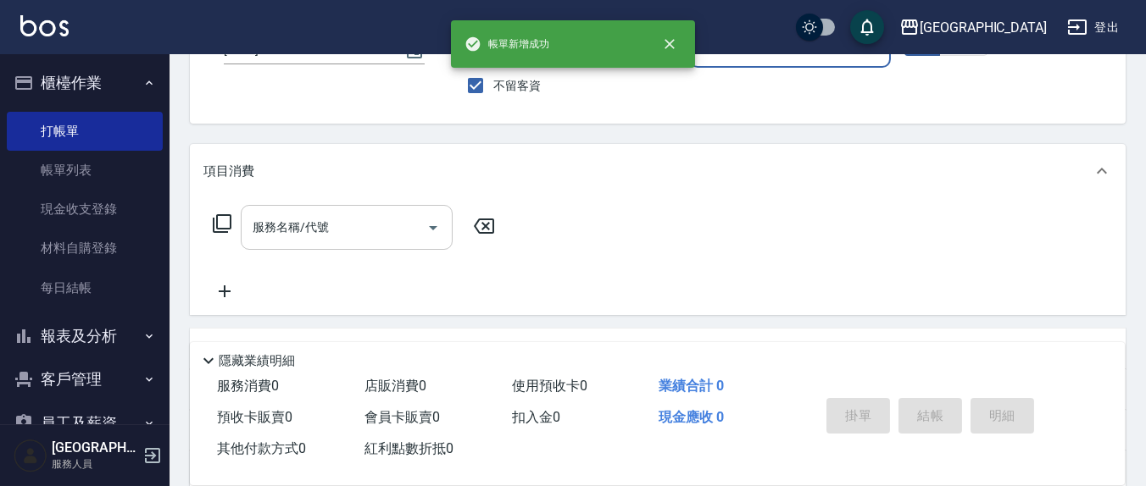
scroll to position [0, 0]
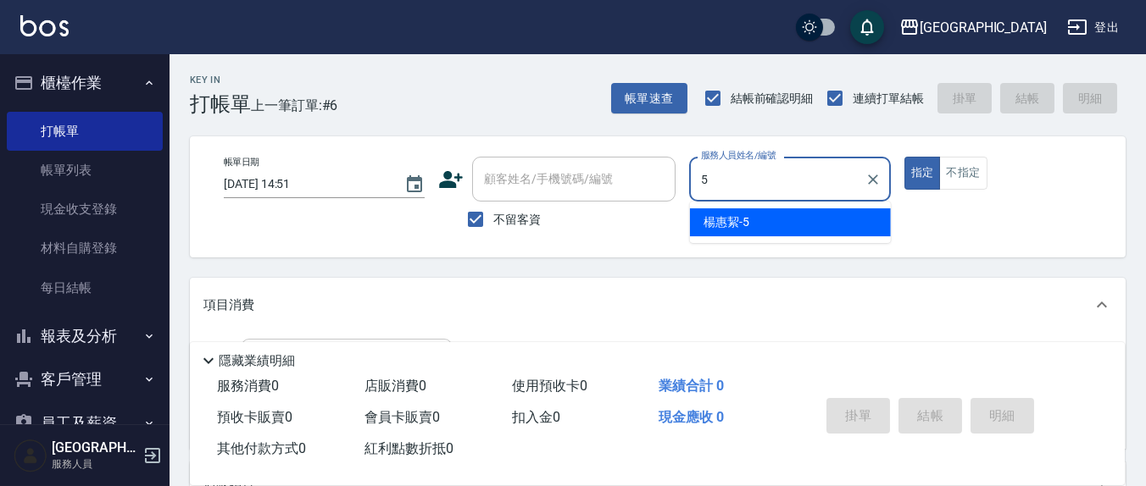
type input "[PERSON_NAME]5"
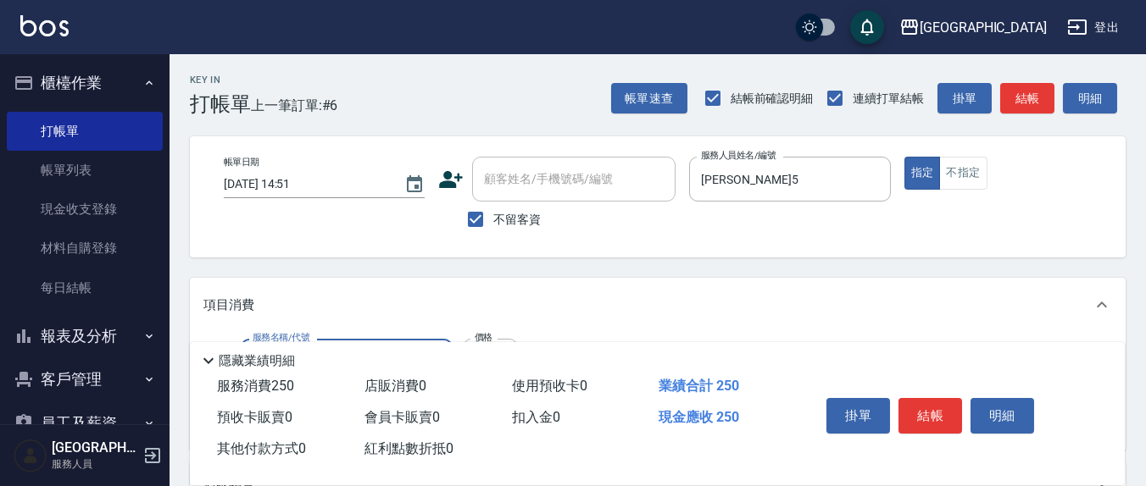
type input "洗髮(201)"
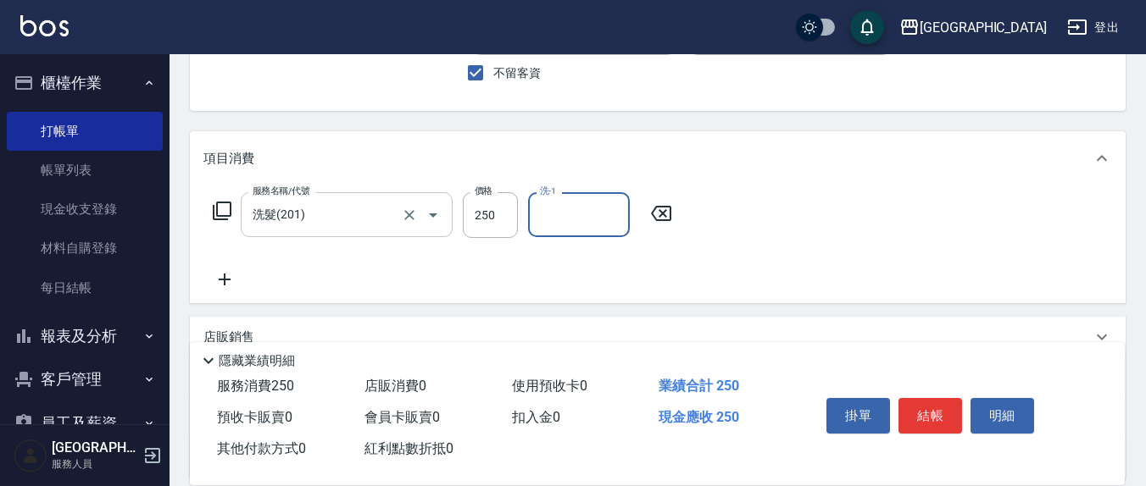
scroll to position [176, 0]
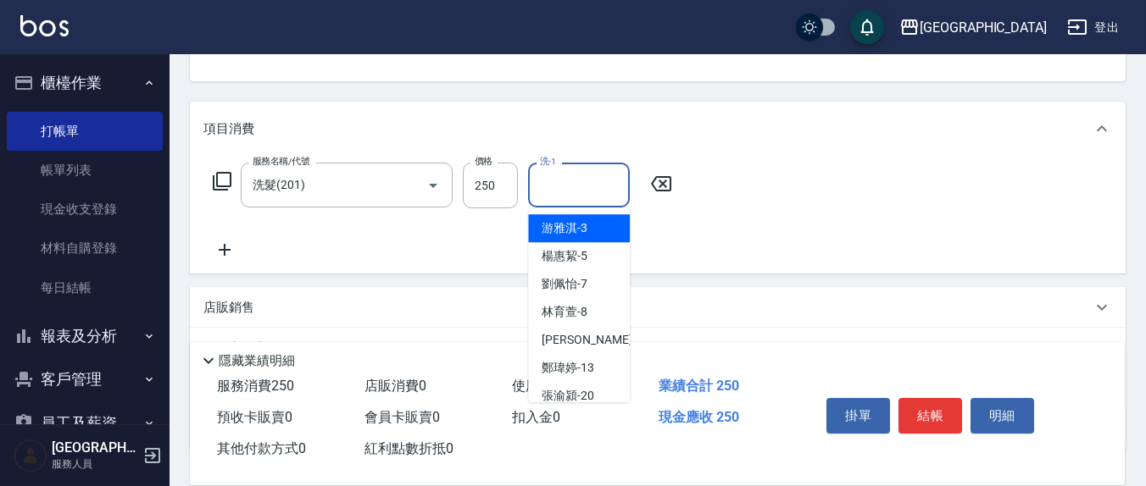
click at [549, 193] on input "洗-1" at bounding box center [579, 185] width 86 height 30
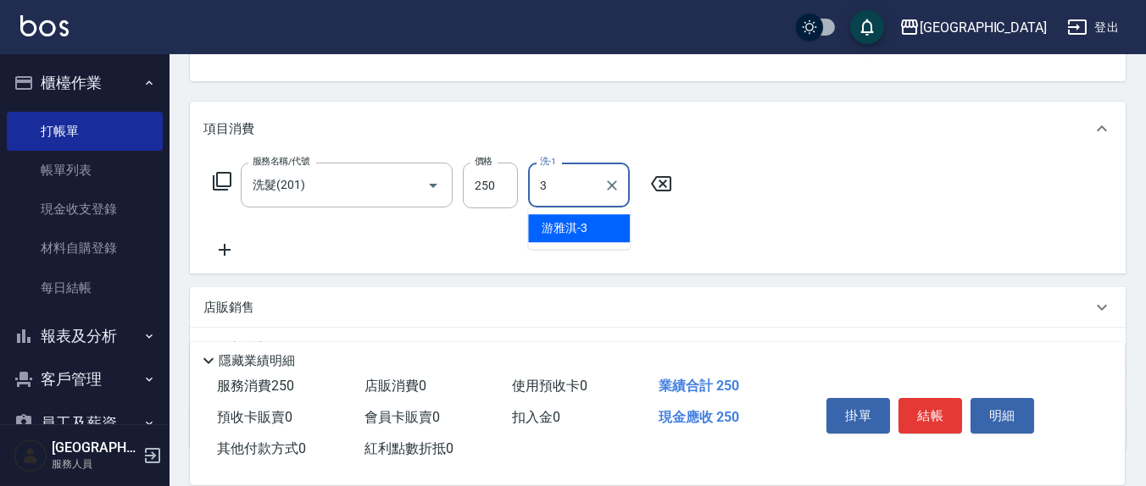
type input "[PERSON_NAME]-3"
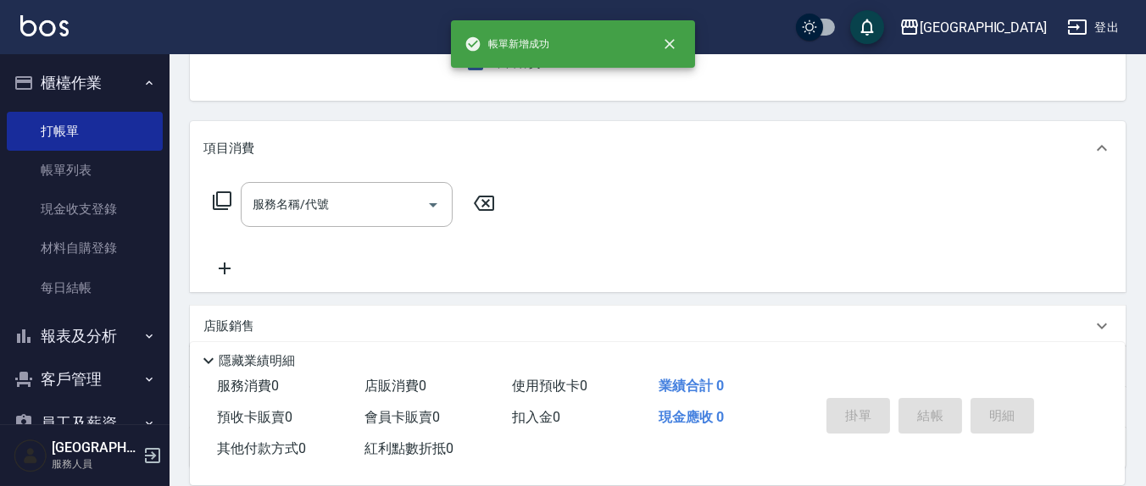
scroll to position [0, 0]
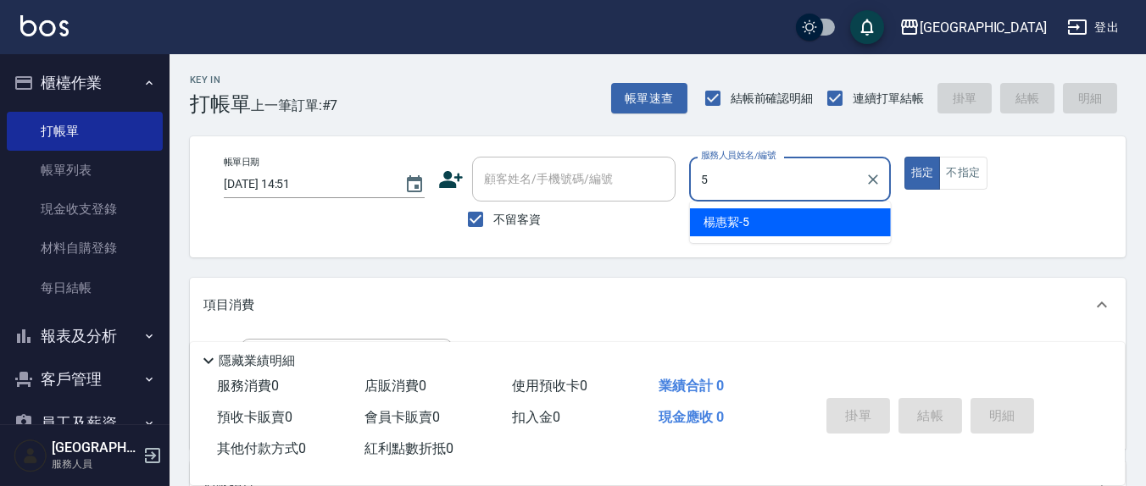
type input "[PERSON_NAME]5"
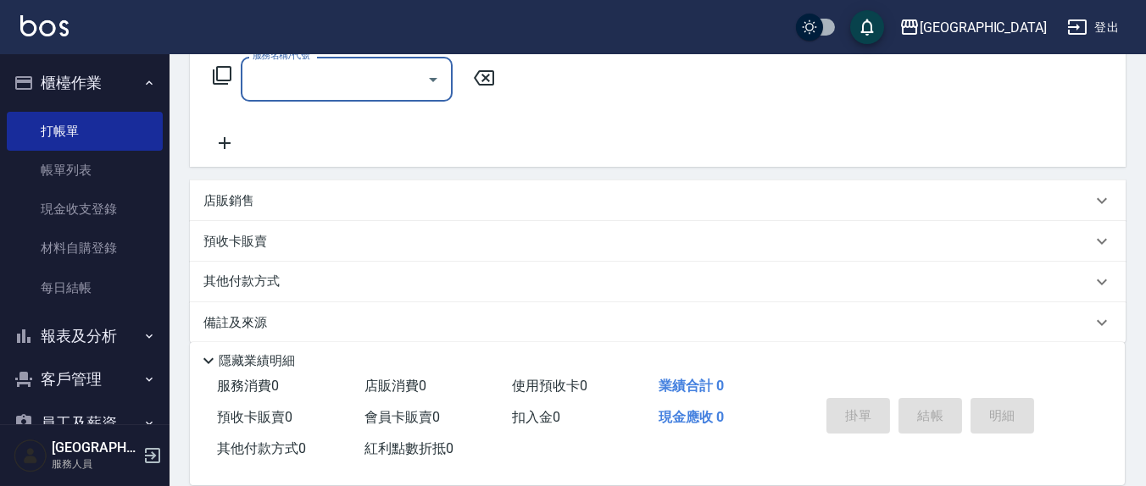
scroll to position [298, 0]
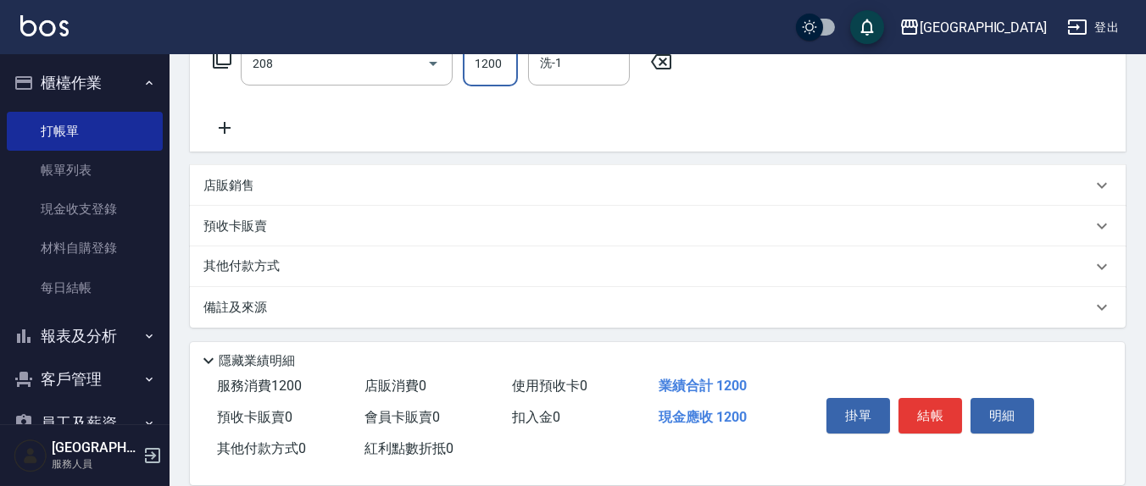
type input "深層洗(208)"
click at [580, 67] on input "洗-1" at bounding box center [579, 63] width 86 height 30
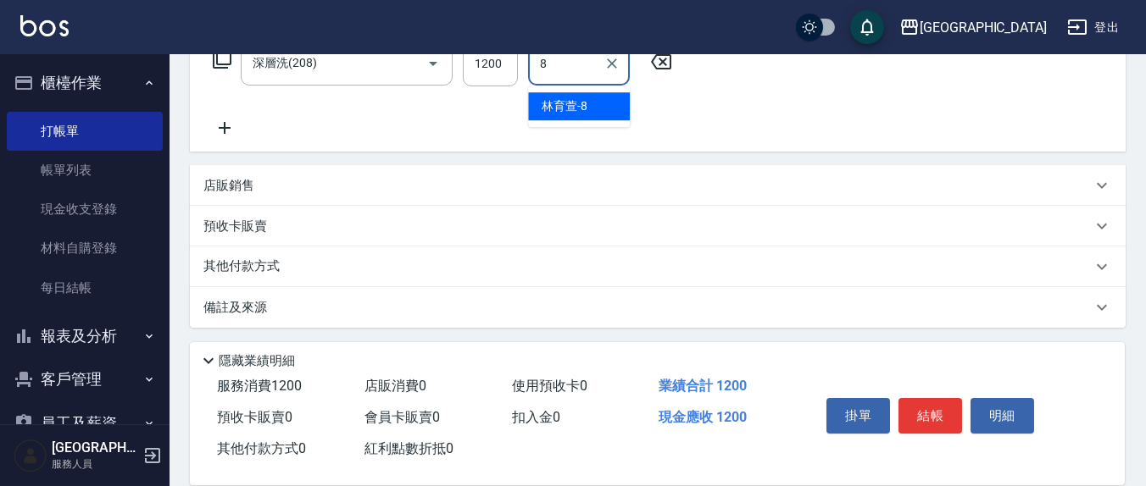
type input "[PERSON_NAME]-8"
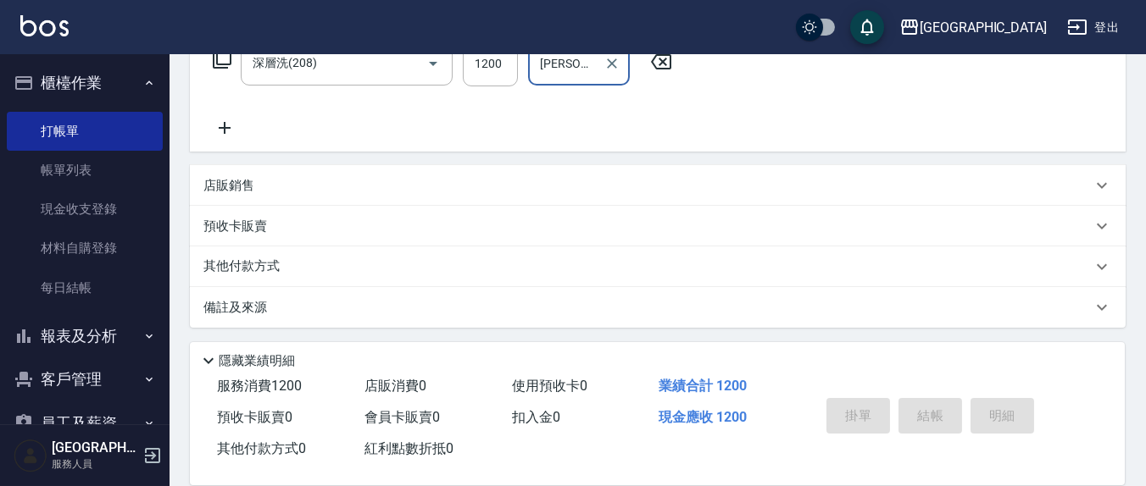
type input "[DATE] 14:52"
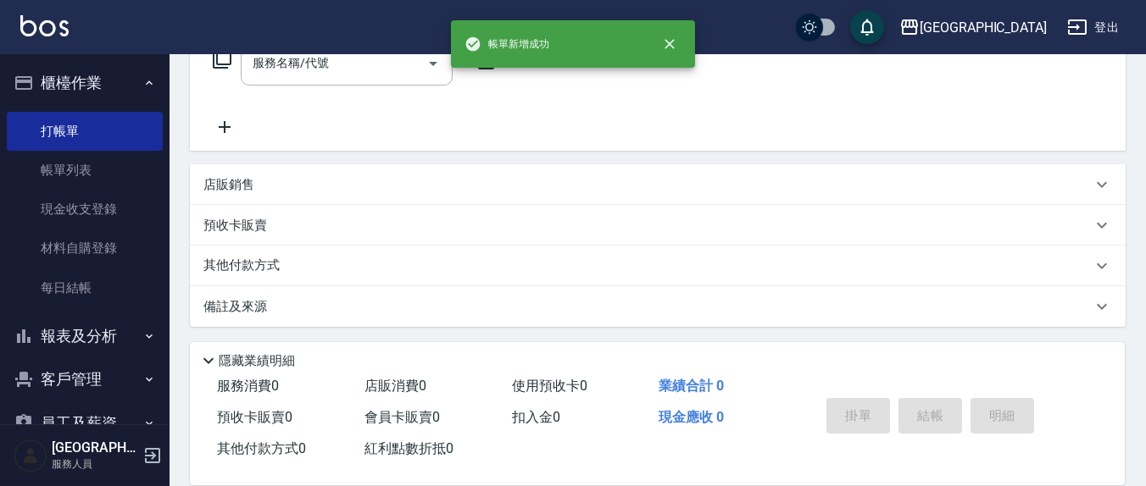
scroll to position [0, 0]
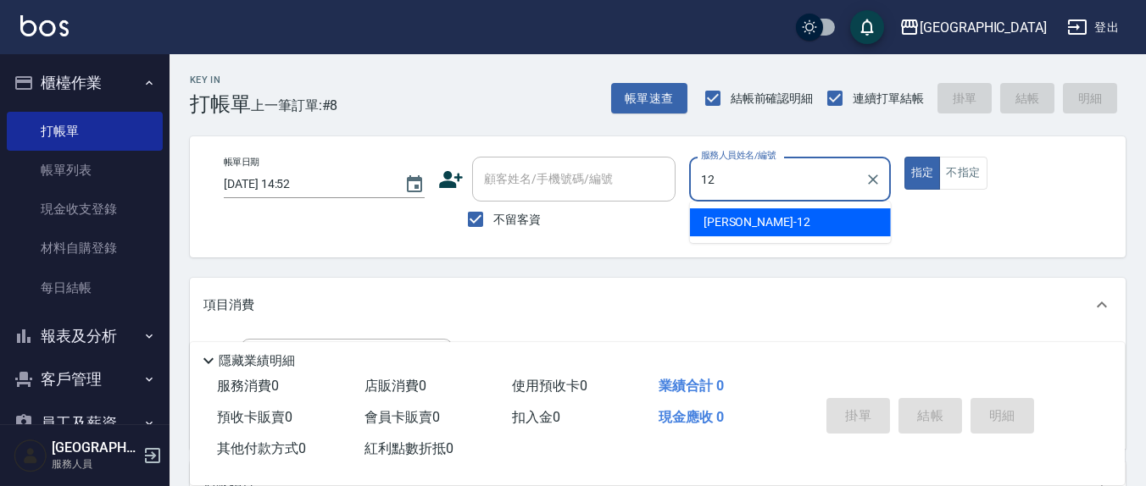
type input "[PERSON_NAME]-12"
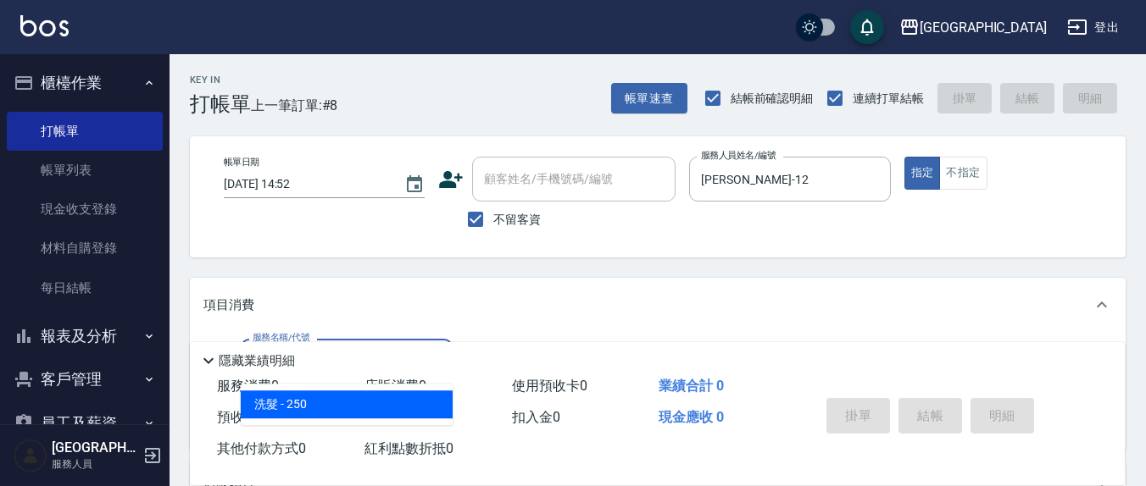
type input "洗髮(201)"
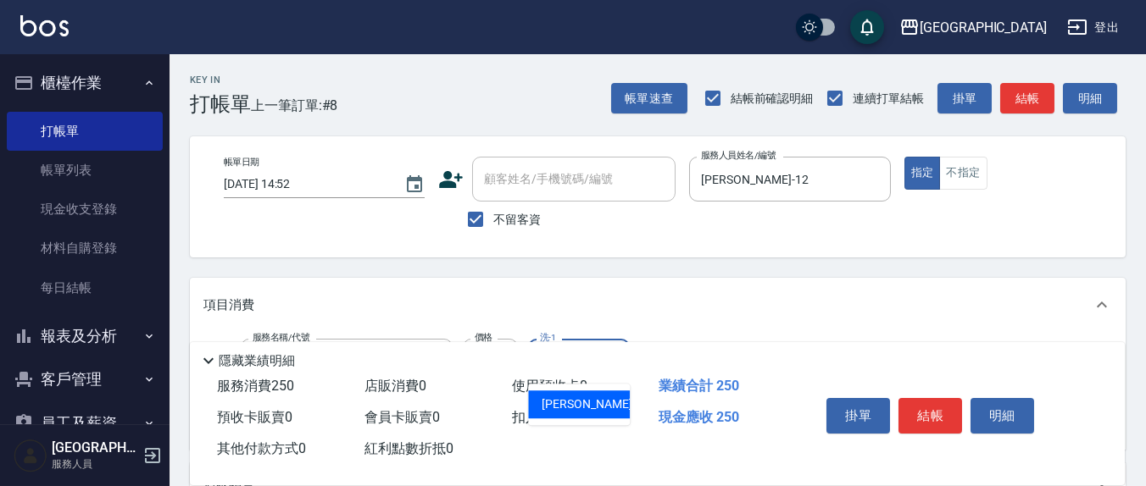
type input "[PERSON_NAME]-21"
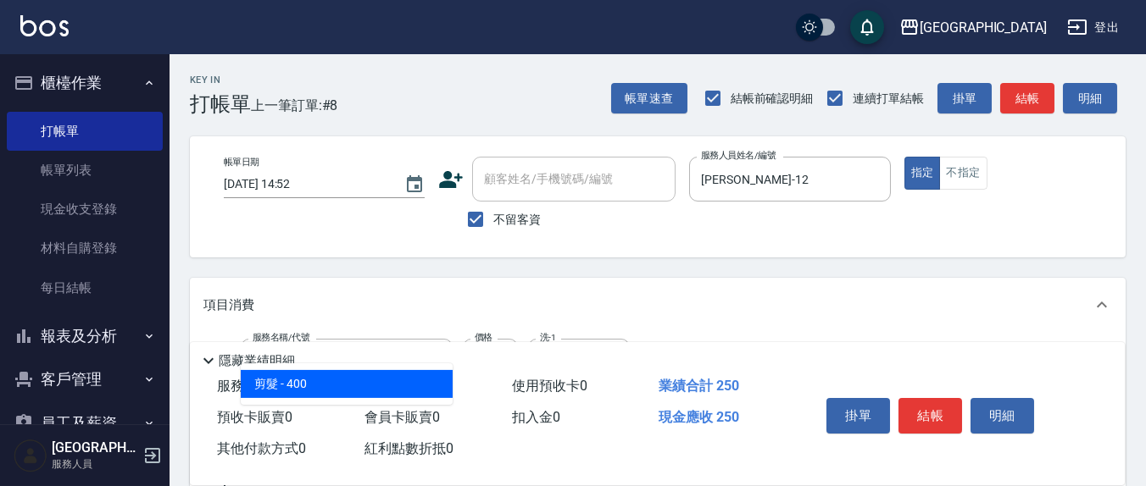
type input "剪髮(401)"
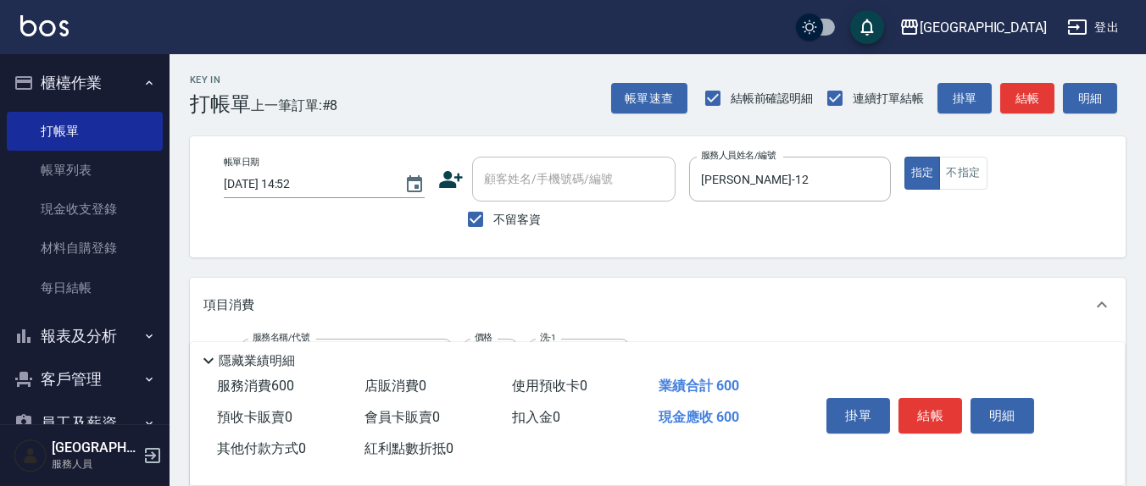
type input "350"
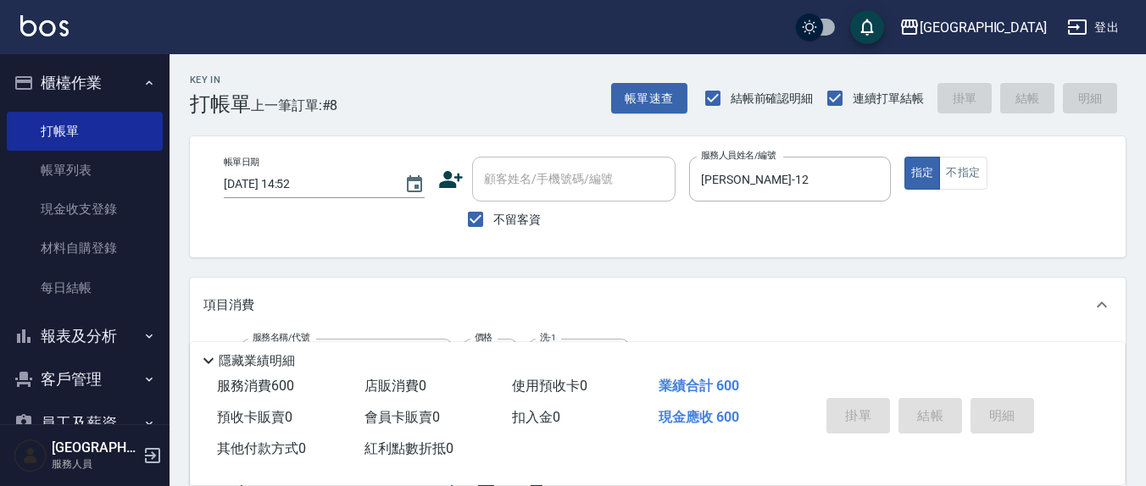
scroll to position [22, 0]
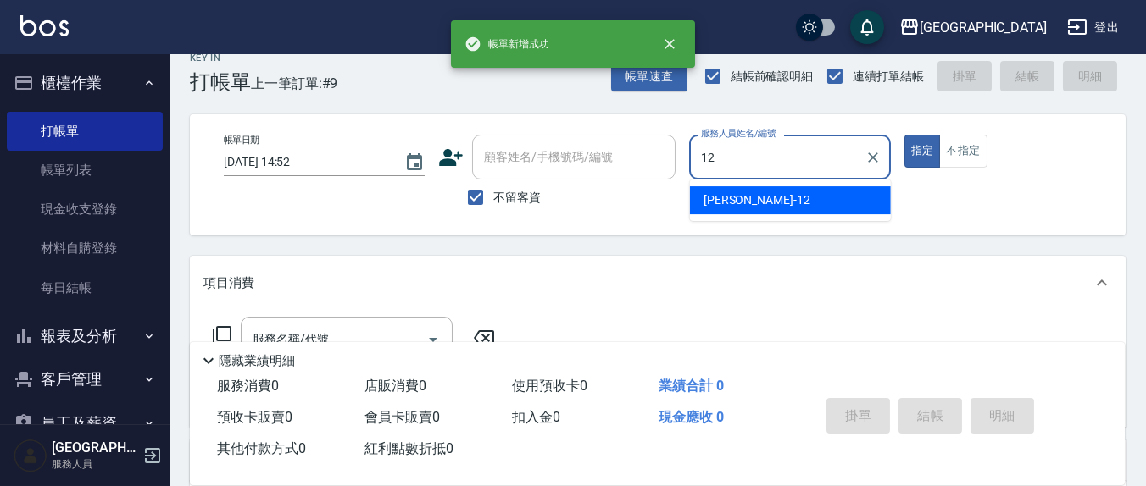
type input "[PERSON_NAME]-12"
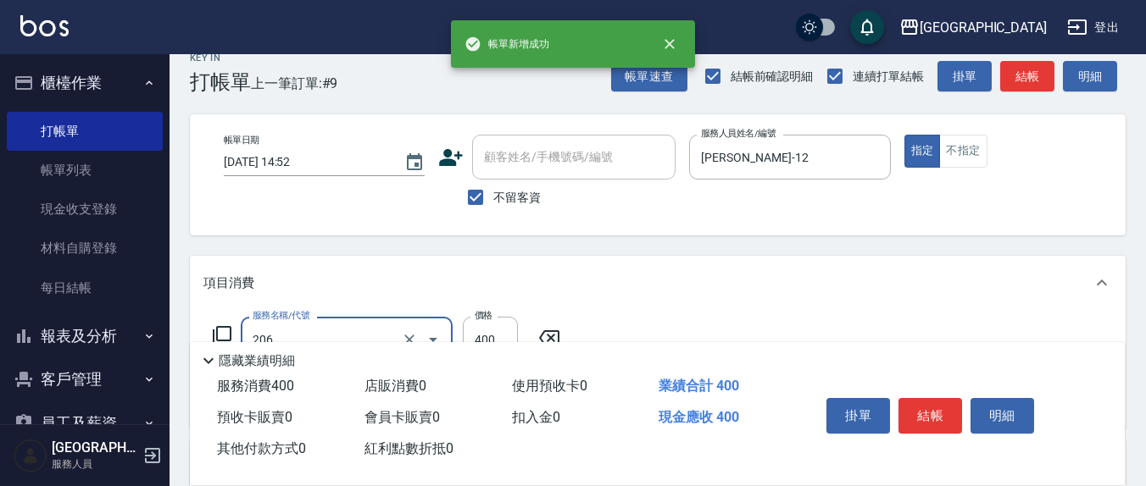
type input "健康洗(206)"
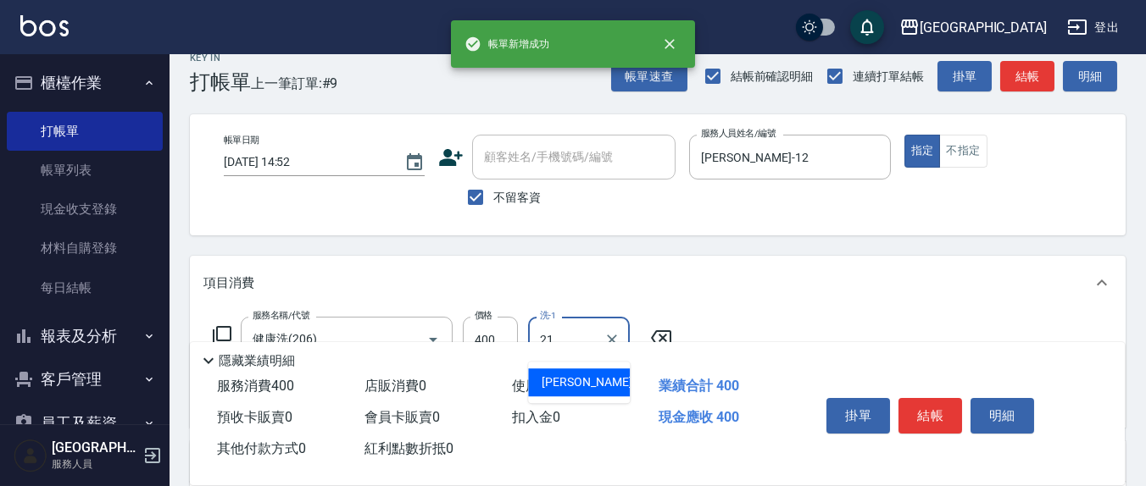
type input "[PERSON_NAME]-21"
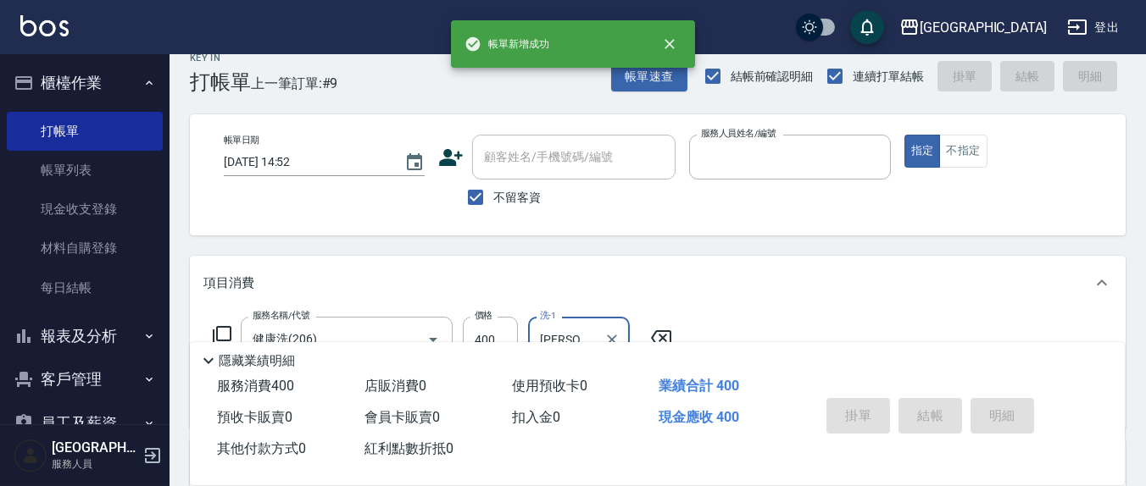
click at [904, 135] on button "指定" at bounding box center [922, 151] width 36 height 33
type input "[DATE] 14:53"
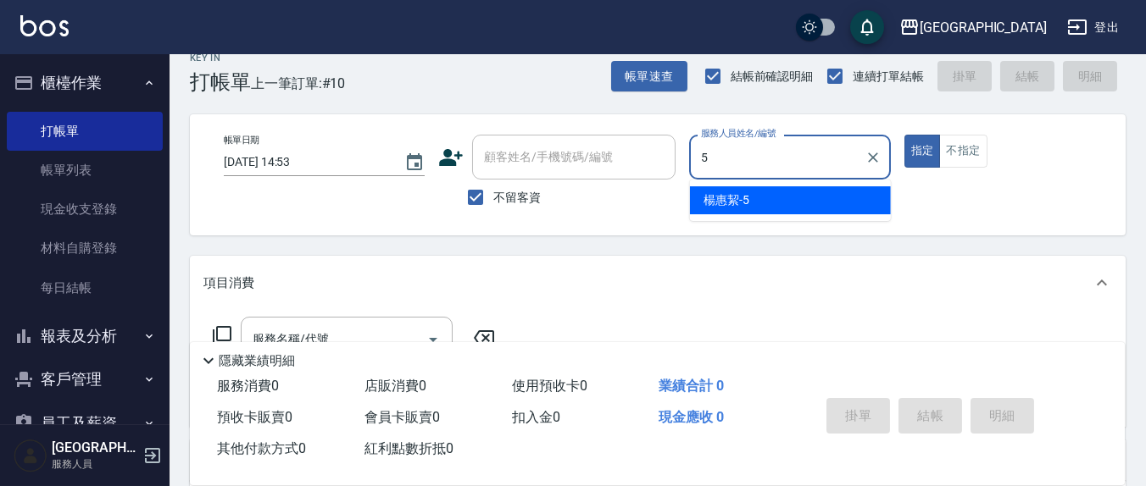
type input "[PERSON_NAME]5"
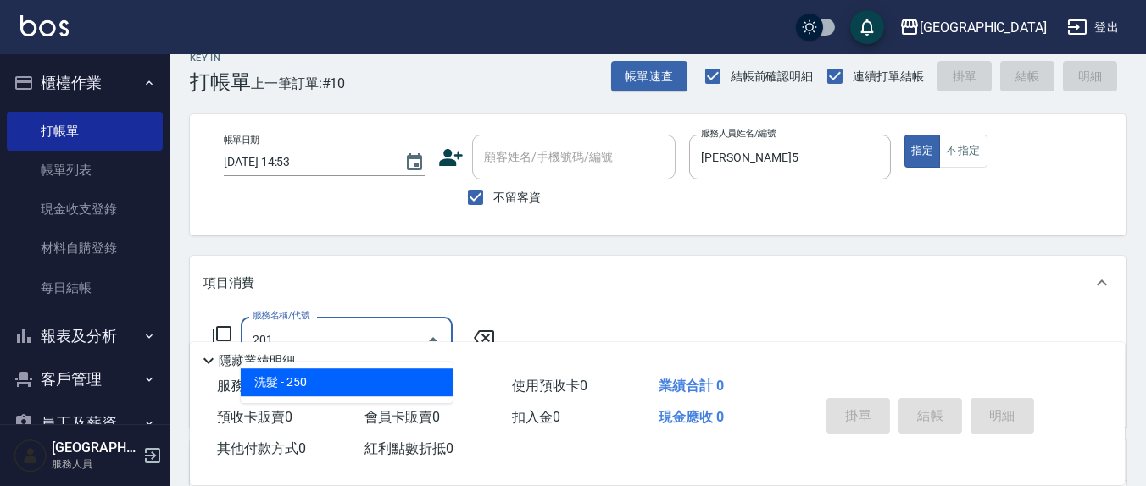
type input "洗髮(201)"
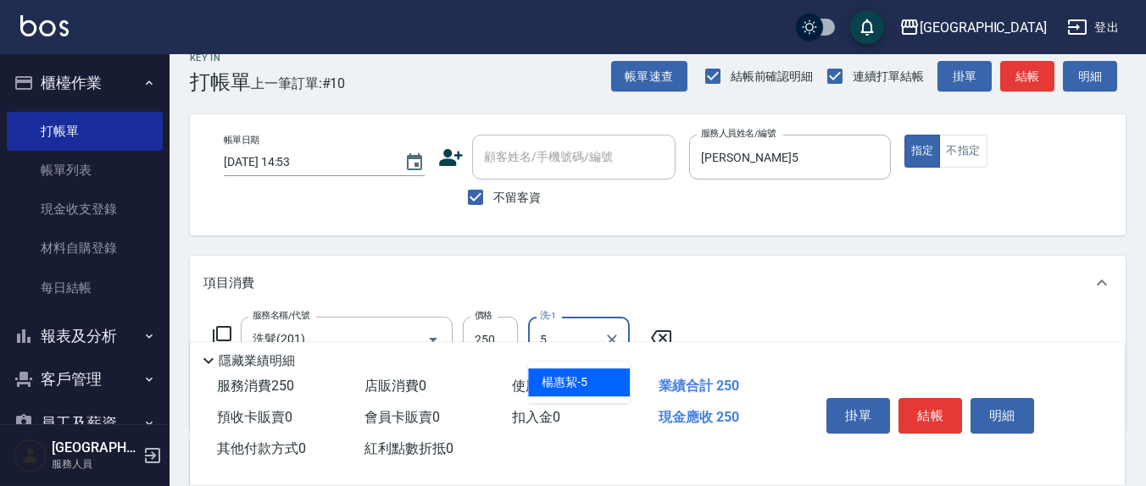
type input "[PERSON_NAME]5"
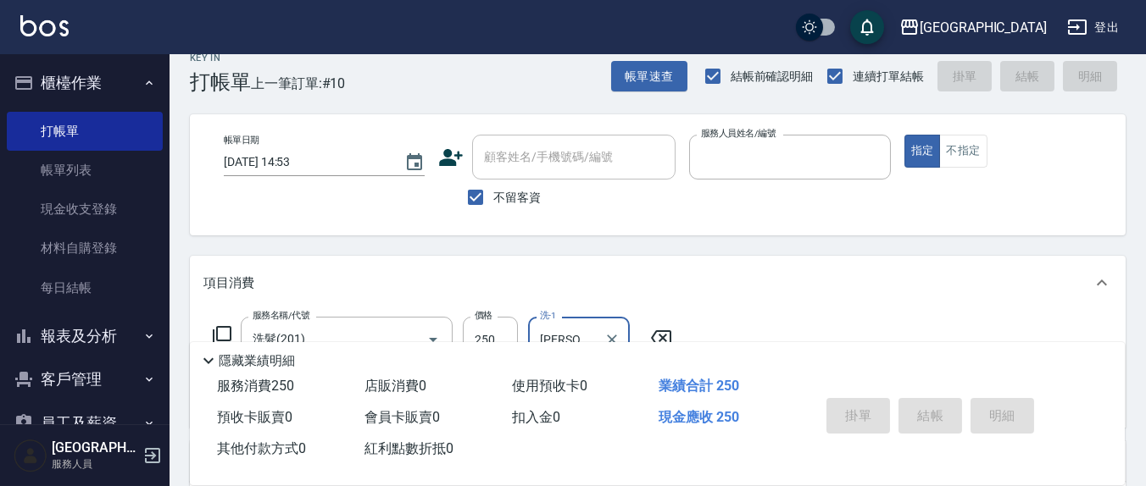
click at [904, 135] on button "指定" at bounding box center [922, 151] width 36 height 33
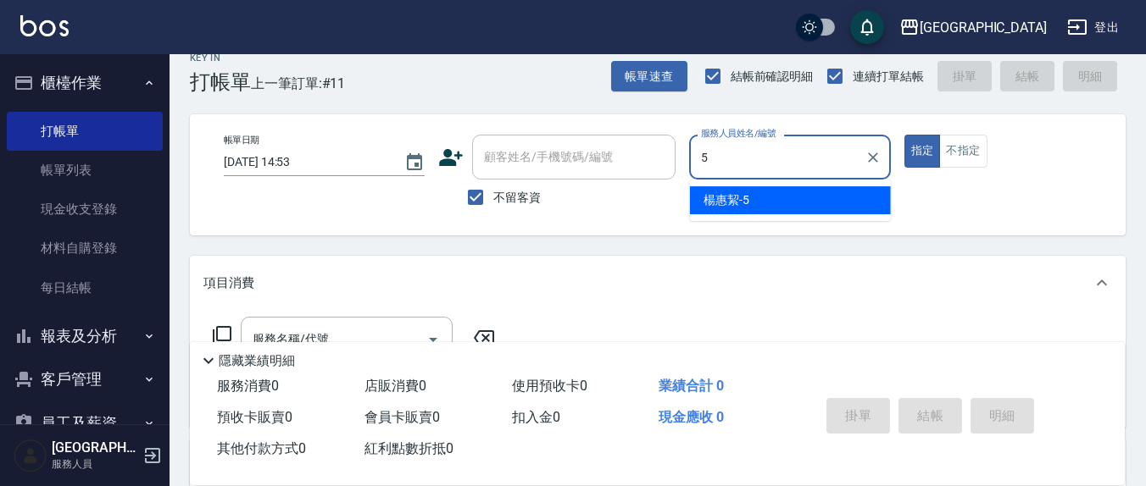
type input "[PERSON_NAME]5"
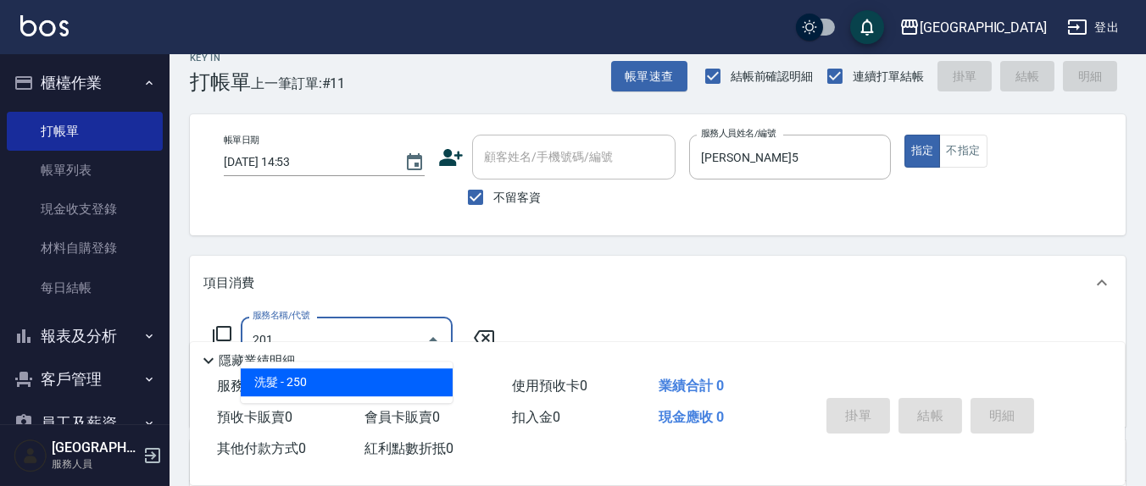
type input "洗髮(201)"
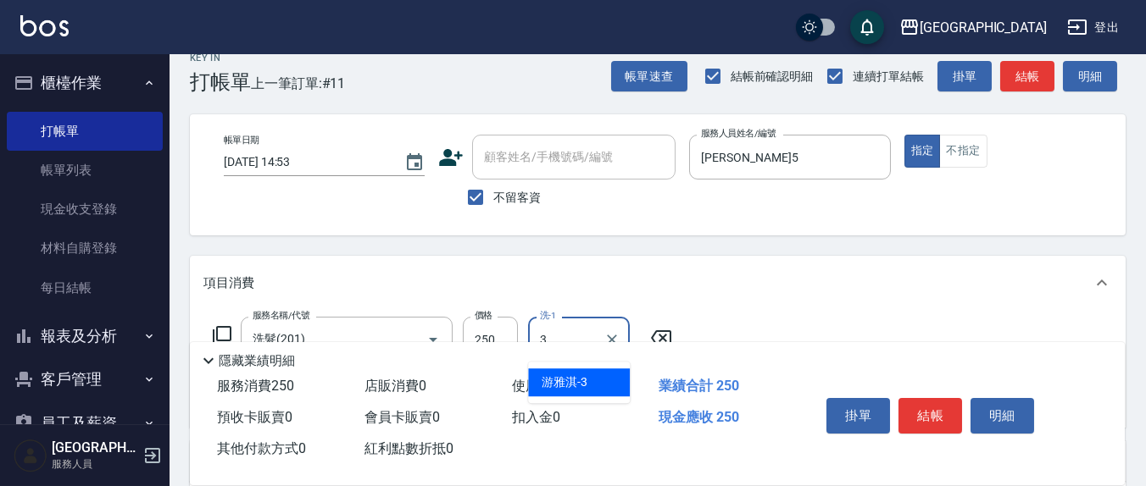
type input "[PERSON_NAME]-3"
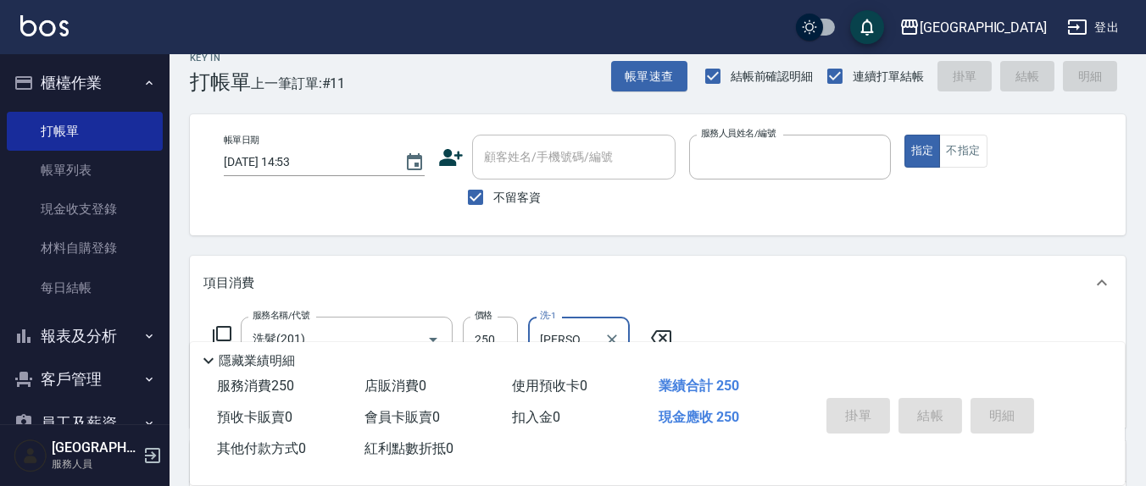
click at [904, 135] on button "指定" at bounding box center [922, 151] width 36 height 33
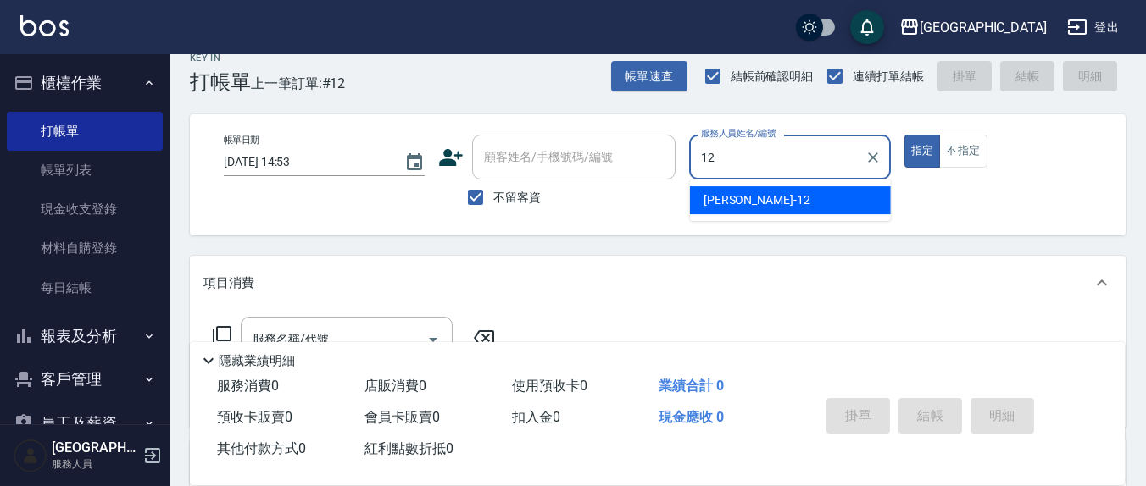
type input "[PERSON_NAME]-12"
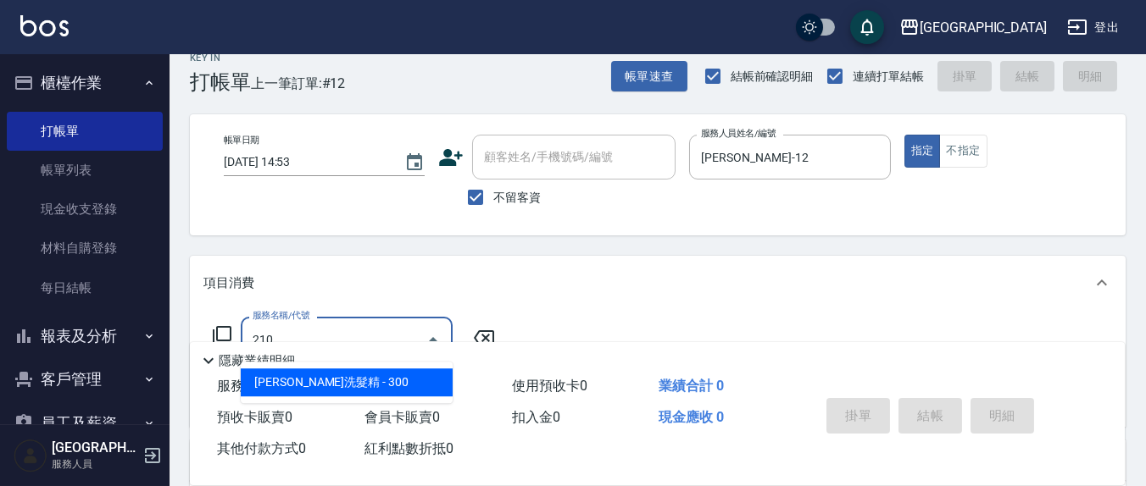
type input "歐娜洗髮精(210)"
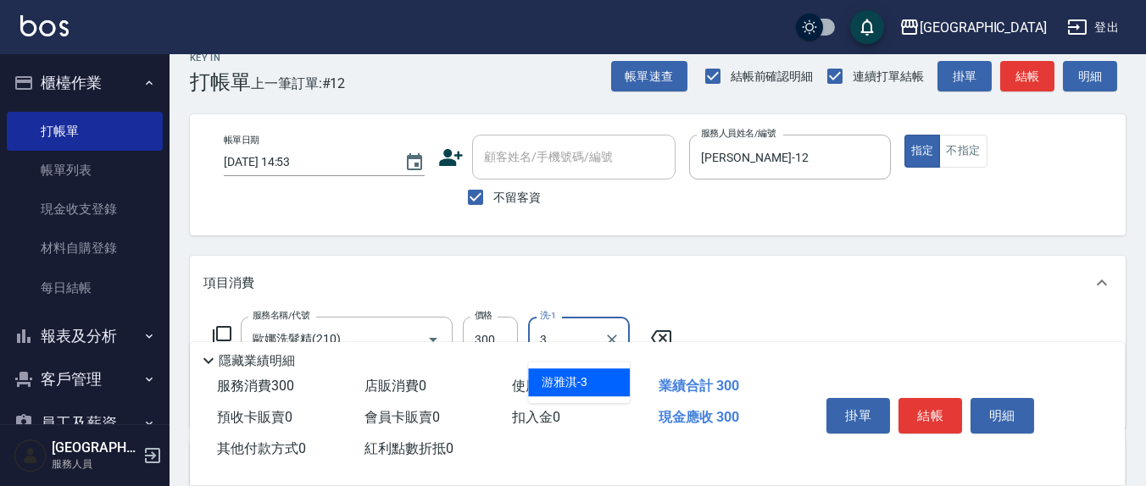
type input "[PERSON_NAME]-3"
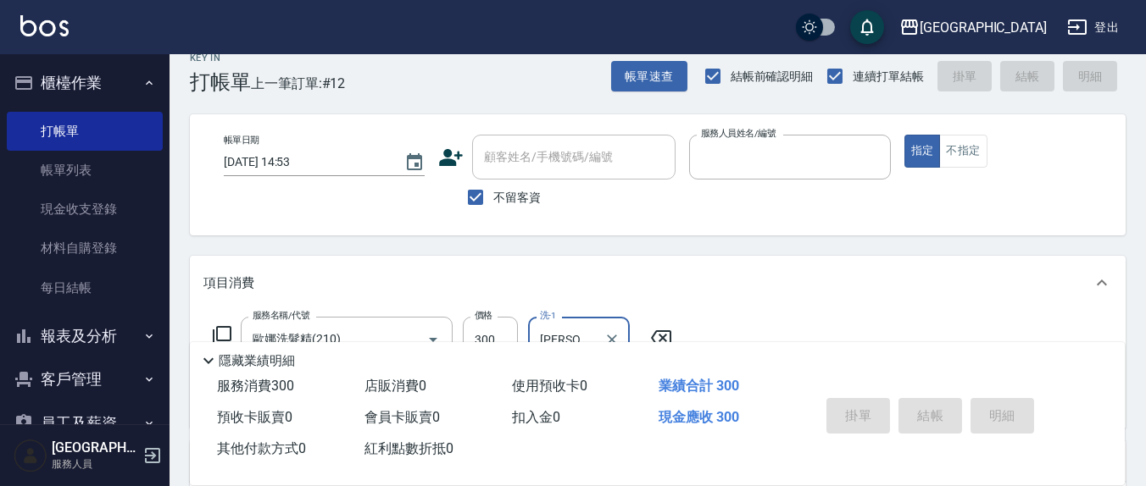
click at [904, 135] on button "指定" at bounding box center [922, 151] width 36 height 33
